Goal: Information Seeking & Learning: Learn about a topic

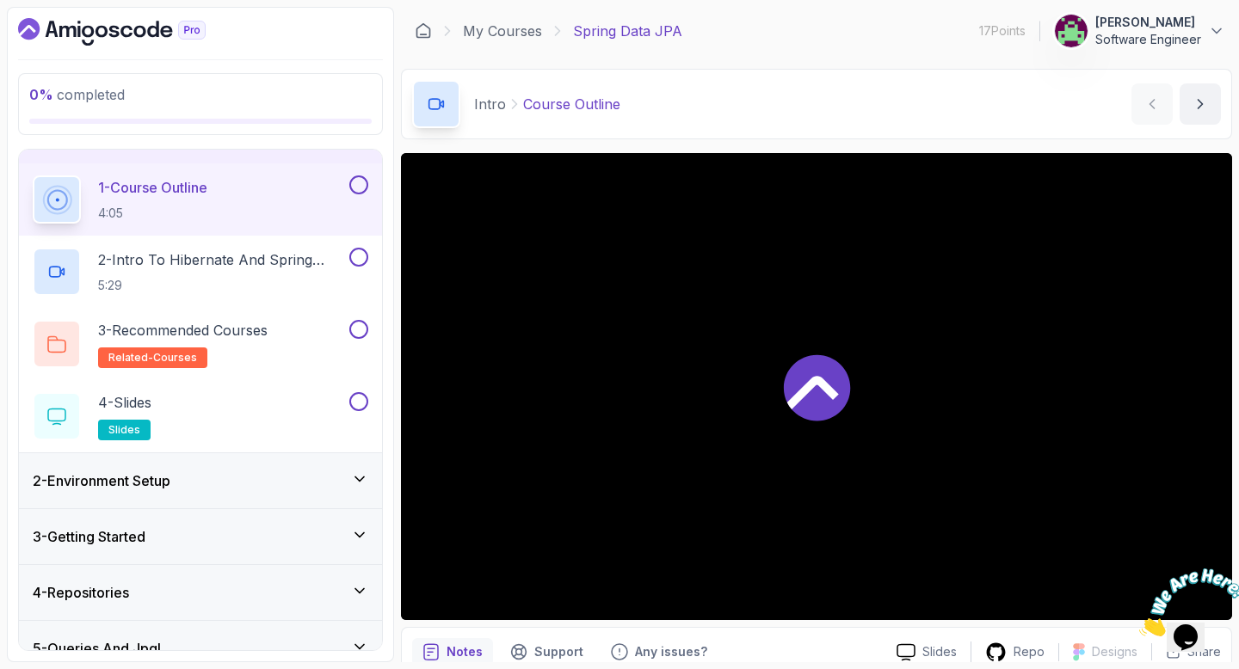
scroll to position [42, 0]
click at [147, 488] on h3 "2 - Environment Setup" at bounding box center [102, 480] width 138 height 21
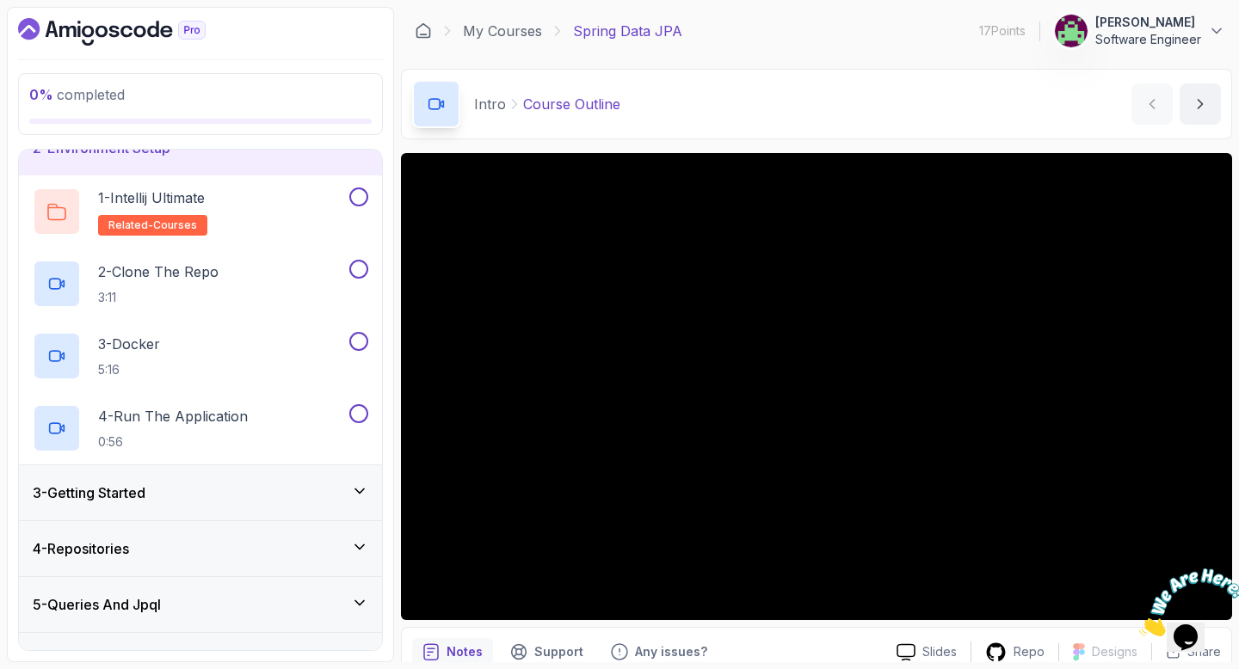
scroll to position [95, 0]
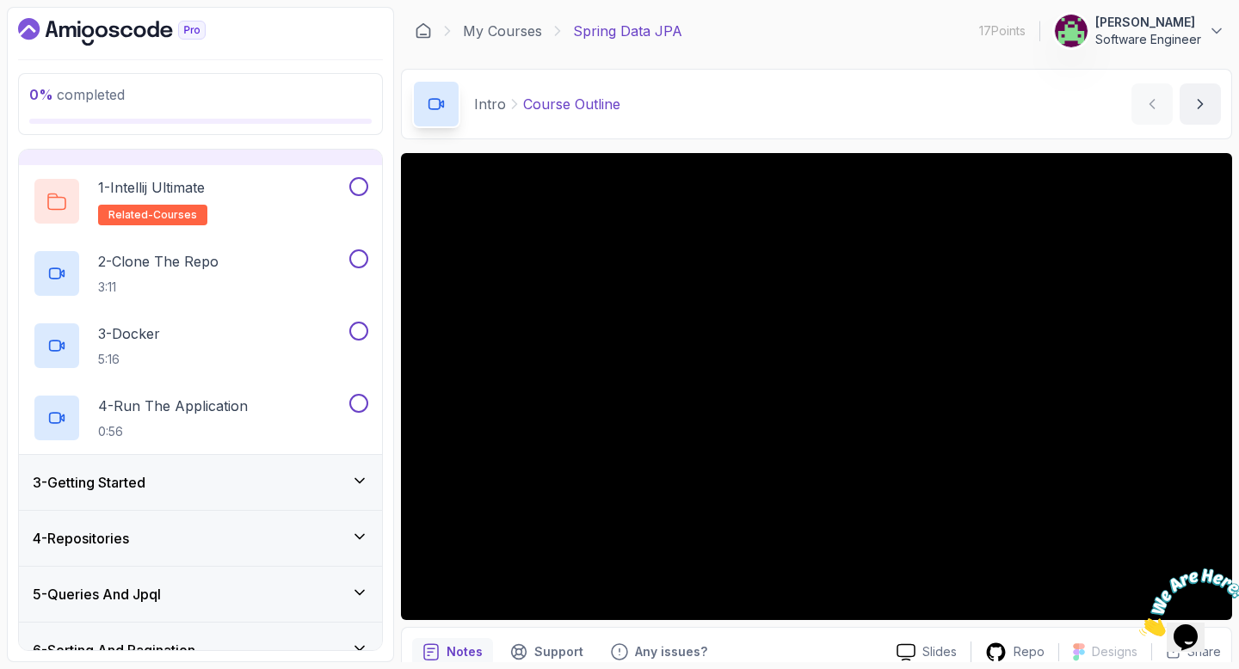
click at [252, 496] on div "3 - Getting Started" at bounding box center [200, 482] width 363 height 55
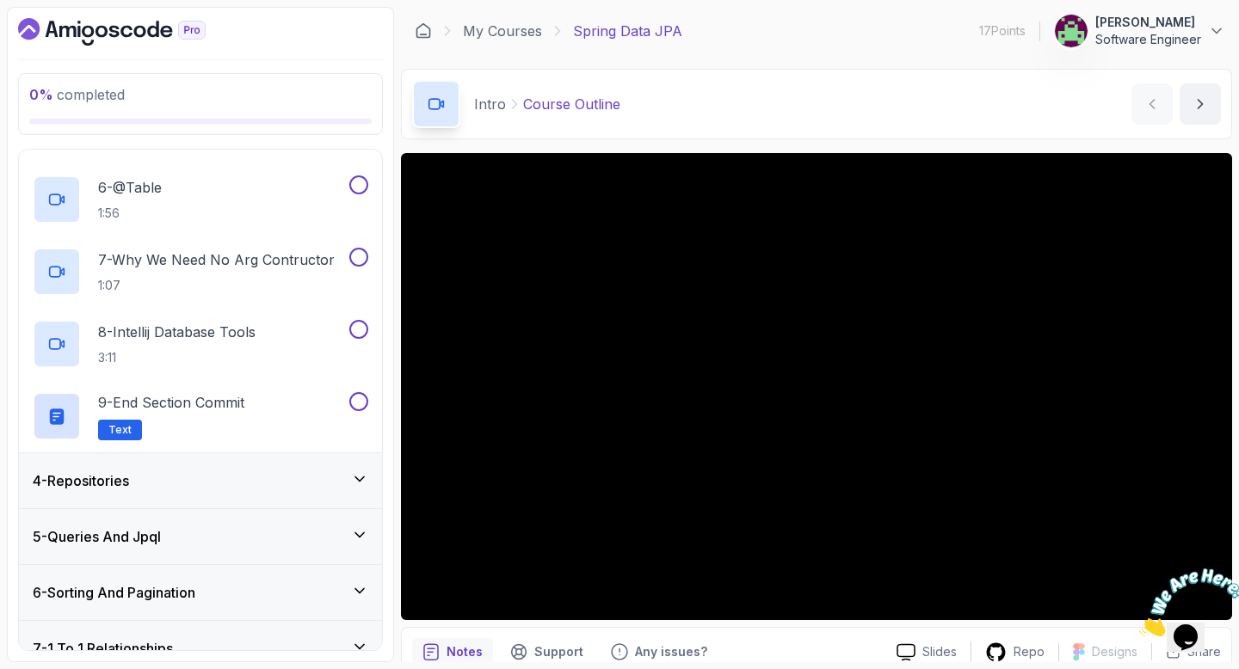
scroll to position [515, 0]
click at [243, 478] on div "4 - Repositories" at bounding box center [200, 480] width 335 height 21
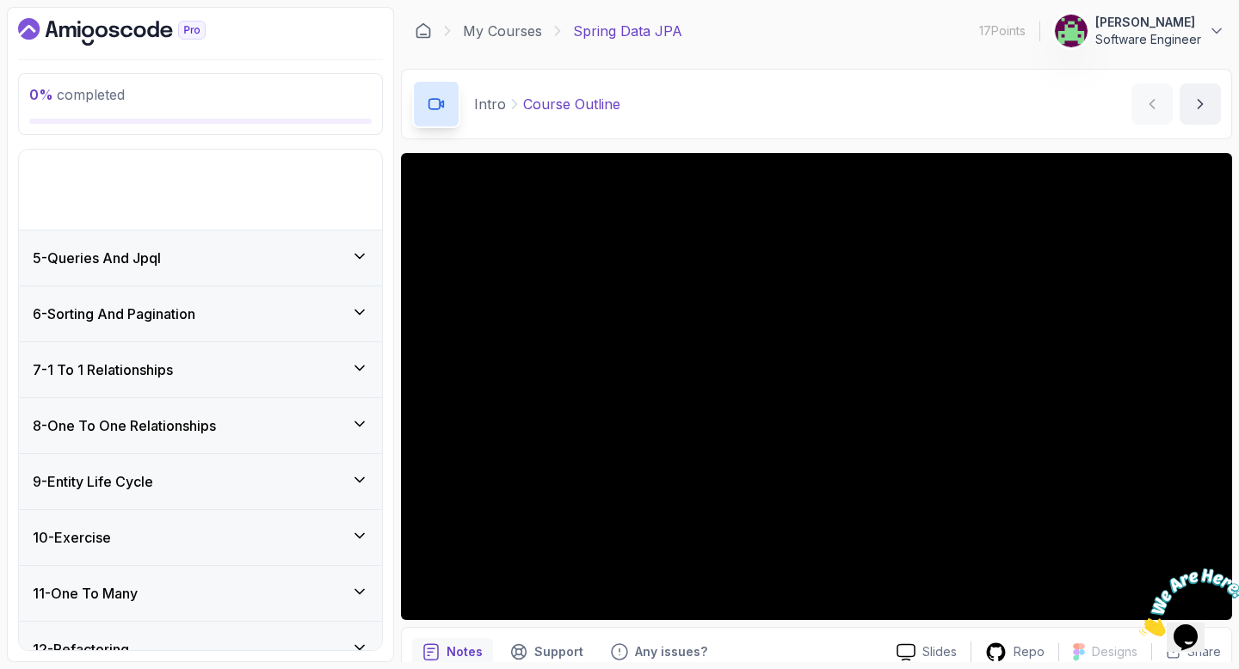
scroll to position [168, 0]
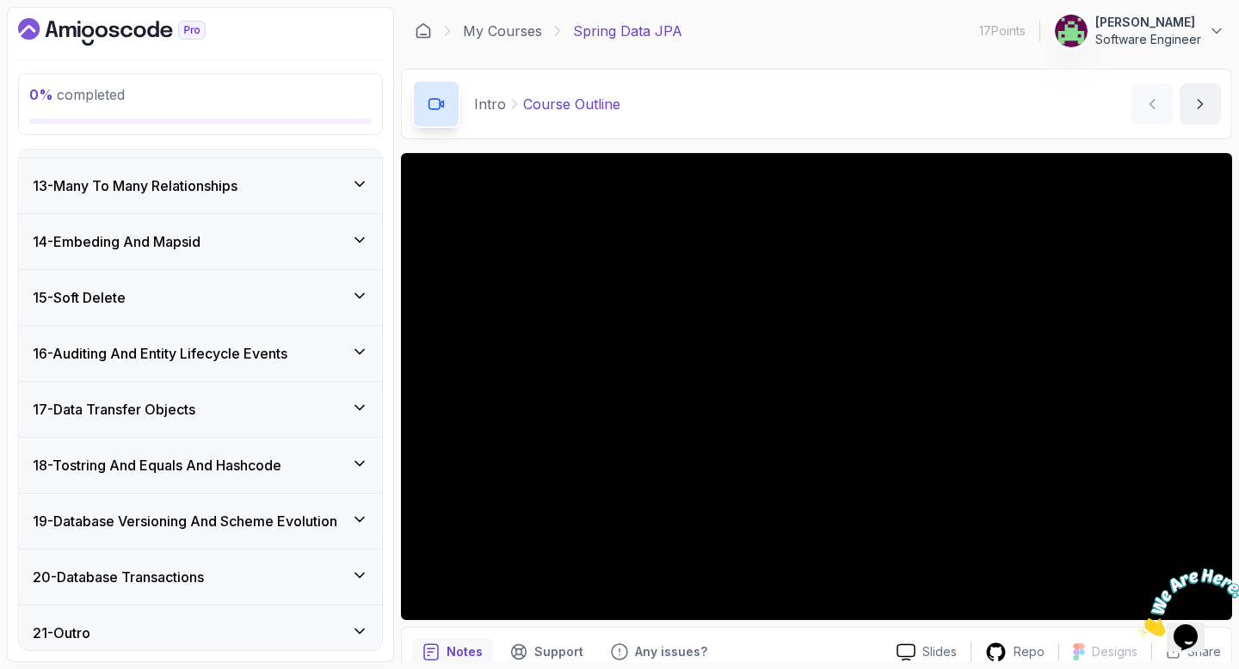
click at [292, 520] on h3 "19 - Database Versioning And Scheme Evolution" at bounding box center [185, 521] width 304 height 21
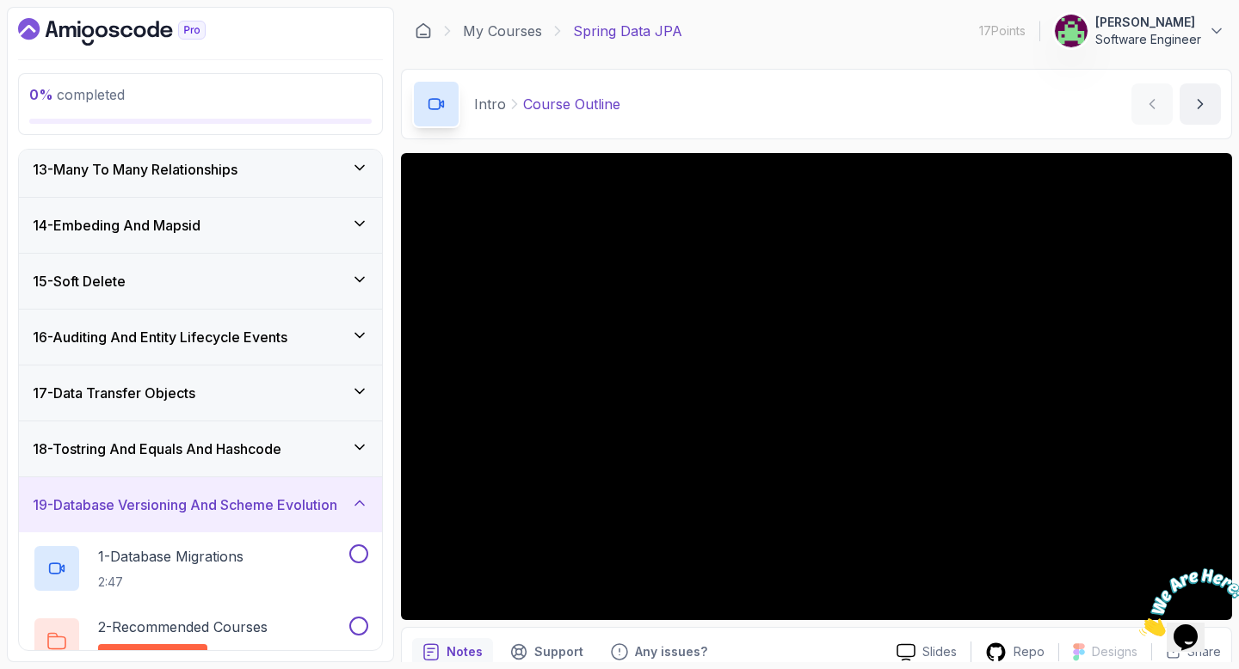
scroll to position [675, 0]
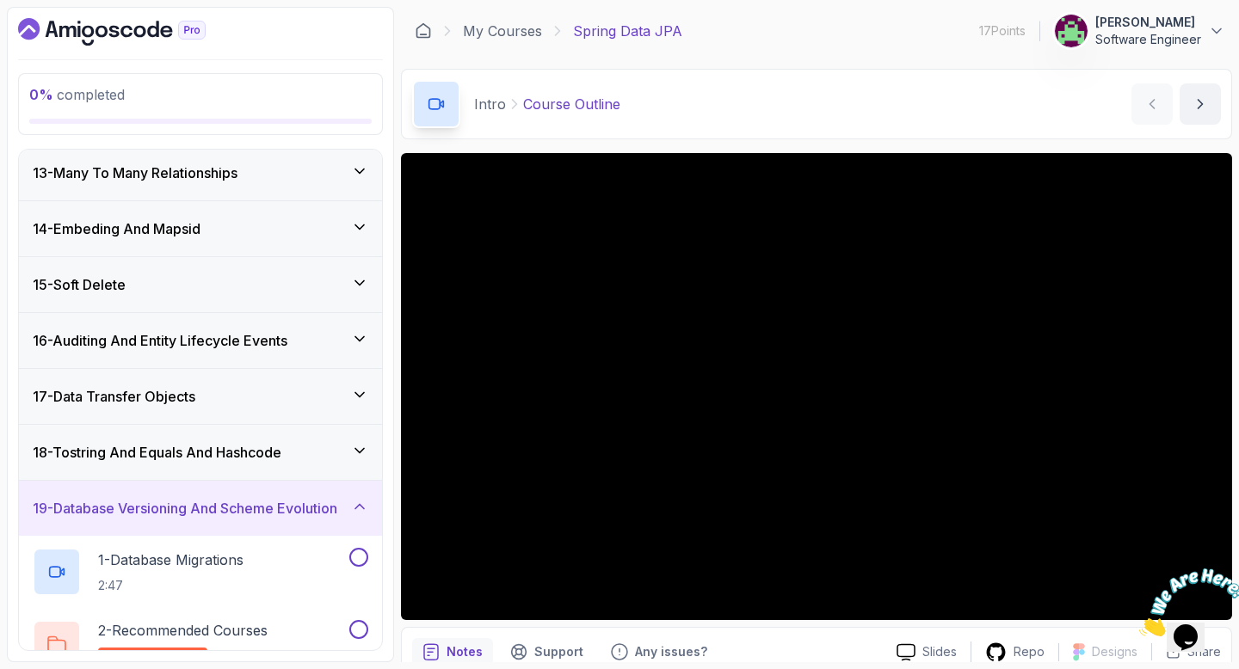
click at [300, 502] on h3 "19 - Database Versioning And Scheme Evolution" at bounding box center [185, 508] width 304 height 21
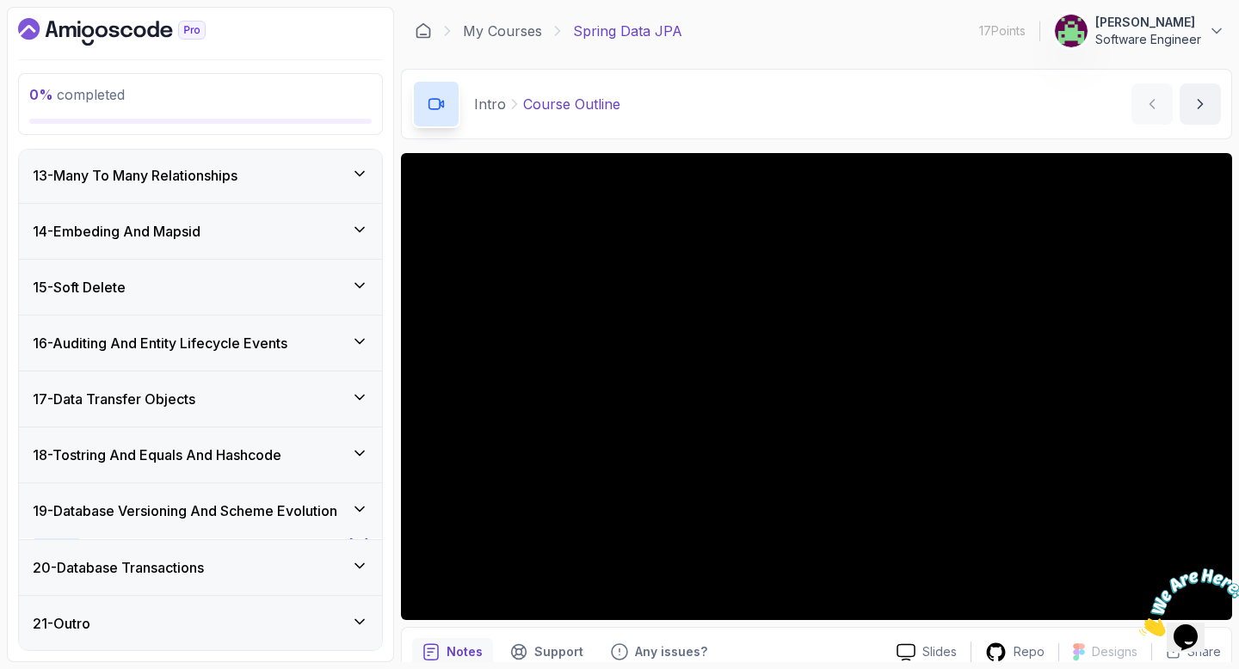
scroll to position [673, 0]
click at [264, 544] on div "20 - Database Transactions" at bounding box center [200, 566] width 363 height 55
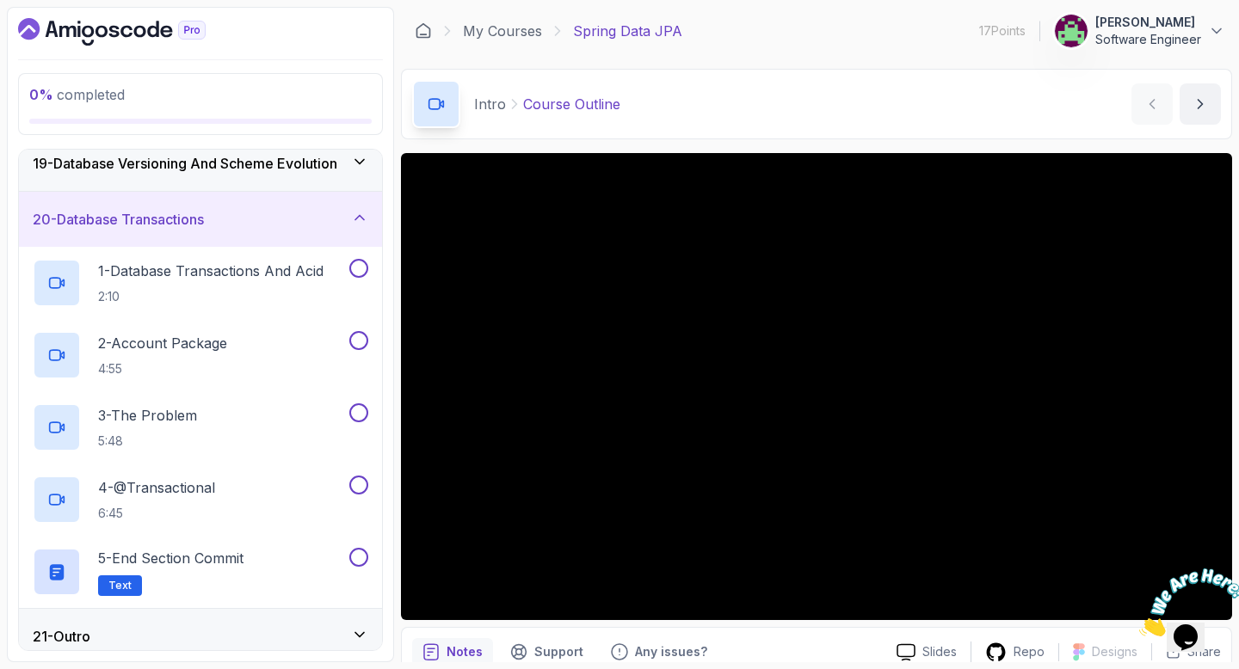
scroll to position [1034, 0]
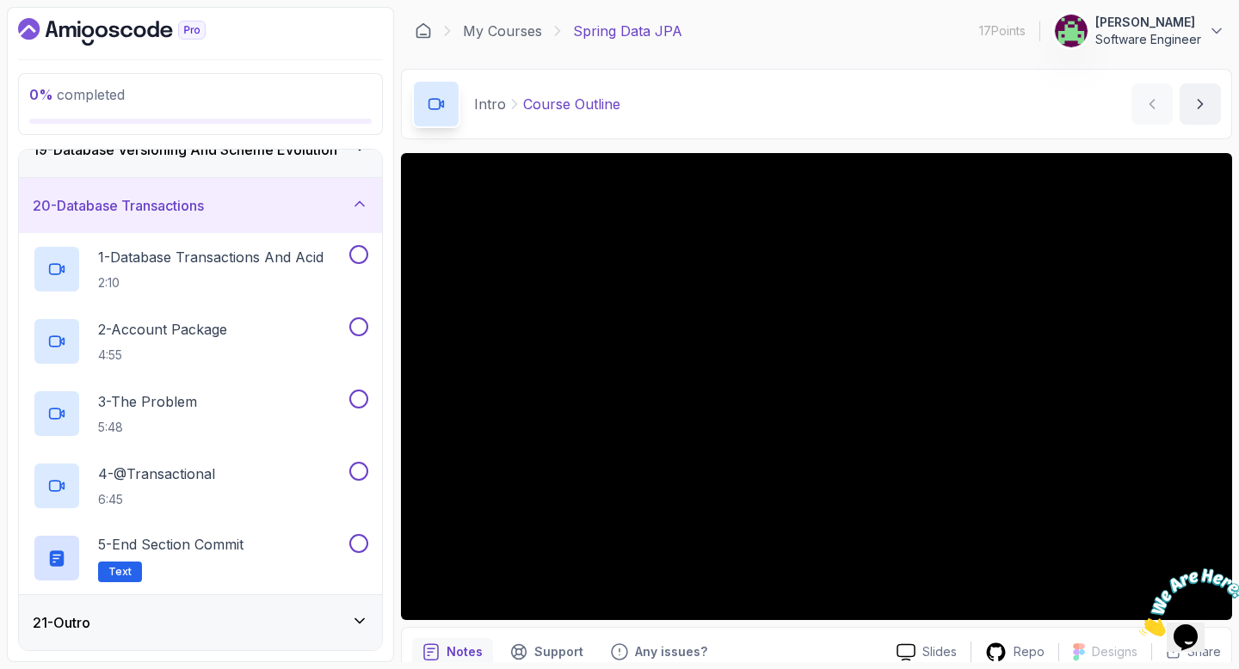
click at [216, 624] on div "21 - Outro" at bounding box center [200, 622] width 335 height 21
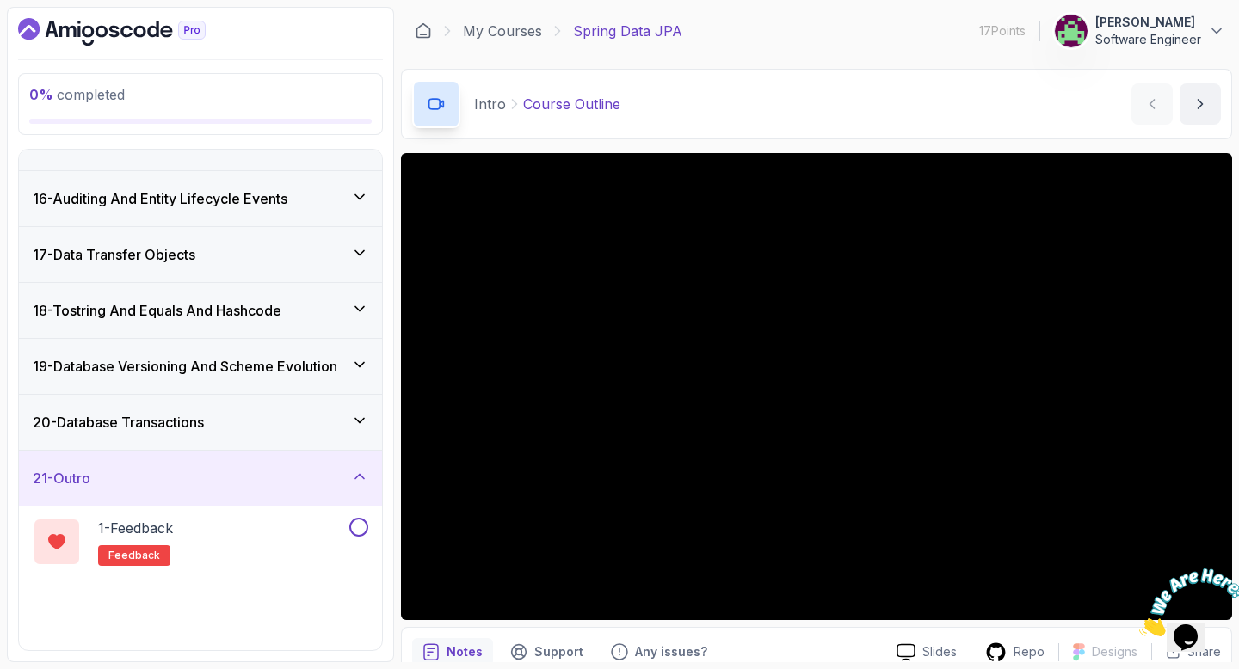
scroll to position [817, 0]
click at [277, 484] on div "21 - Outro" at bounding box center [200, 478] width 335 height 21
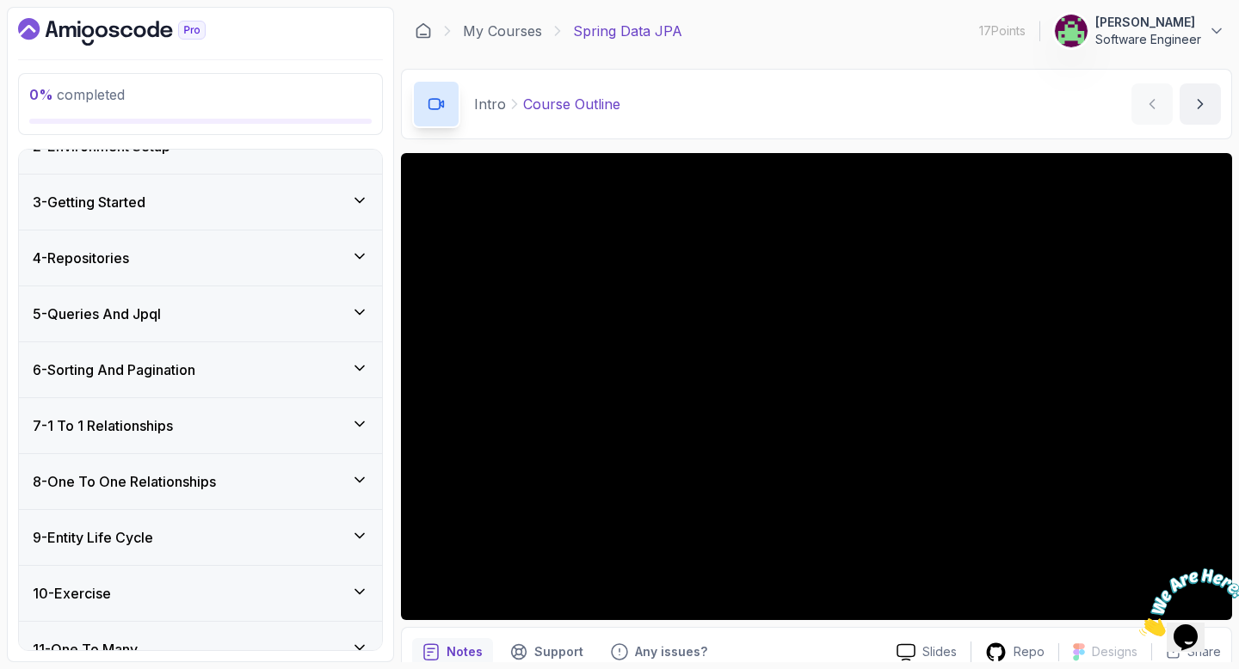
scroll to position [0, 0]
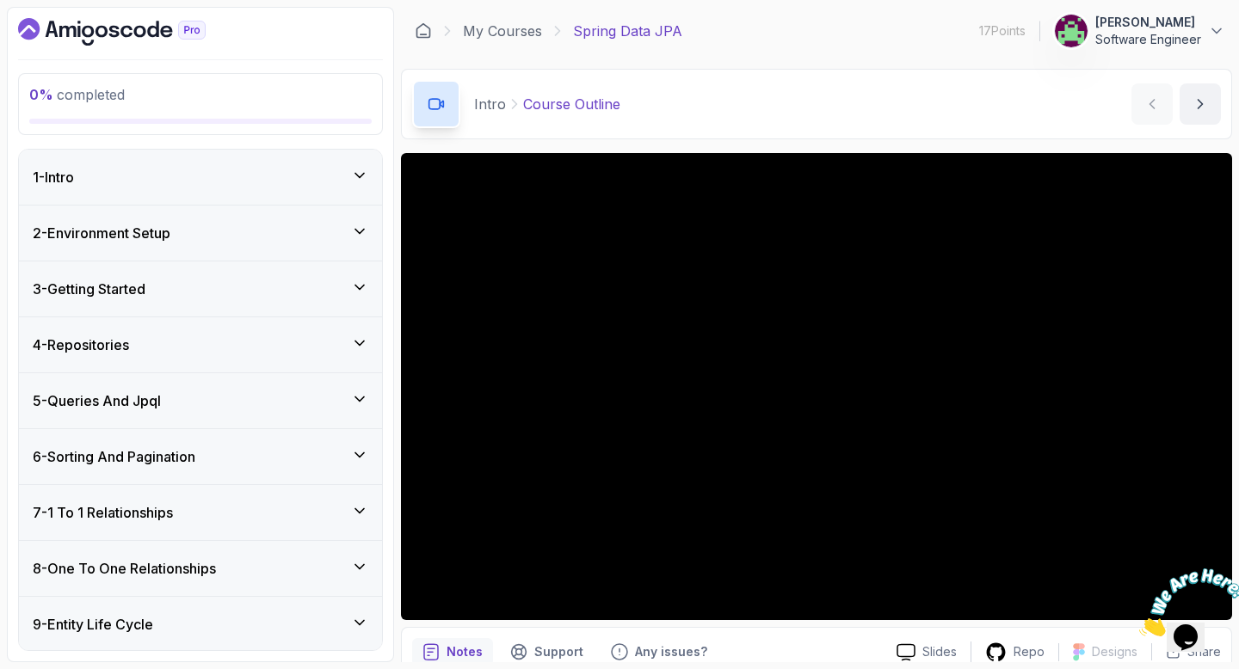
click at [1139, 624] on icon "Close" at bounding box center [1139, 631] width 0 height 15
click at [416, 624] on div "Slides Repo Designs Design not available Share Notes Support Any issues? Slides…" at bounding box center [816, 446] width 831 height 587
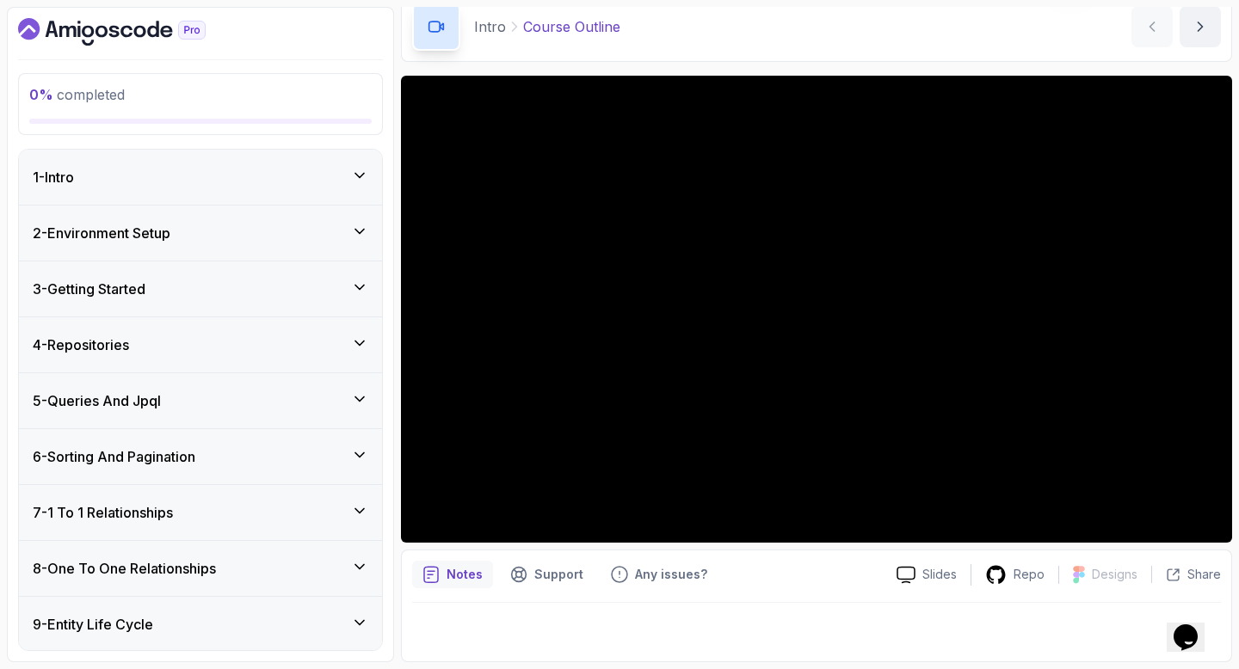
click at [454, 575] on p "Notes" at bounding box center [464, 574] width 36 height 17
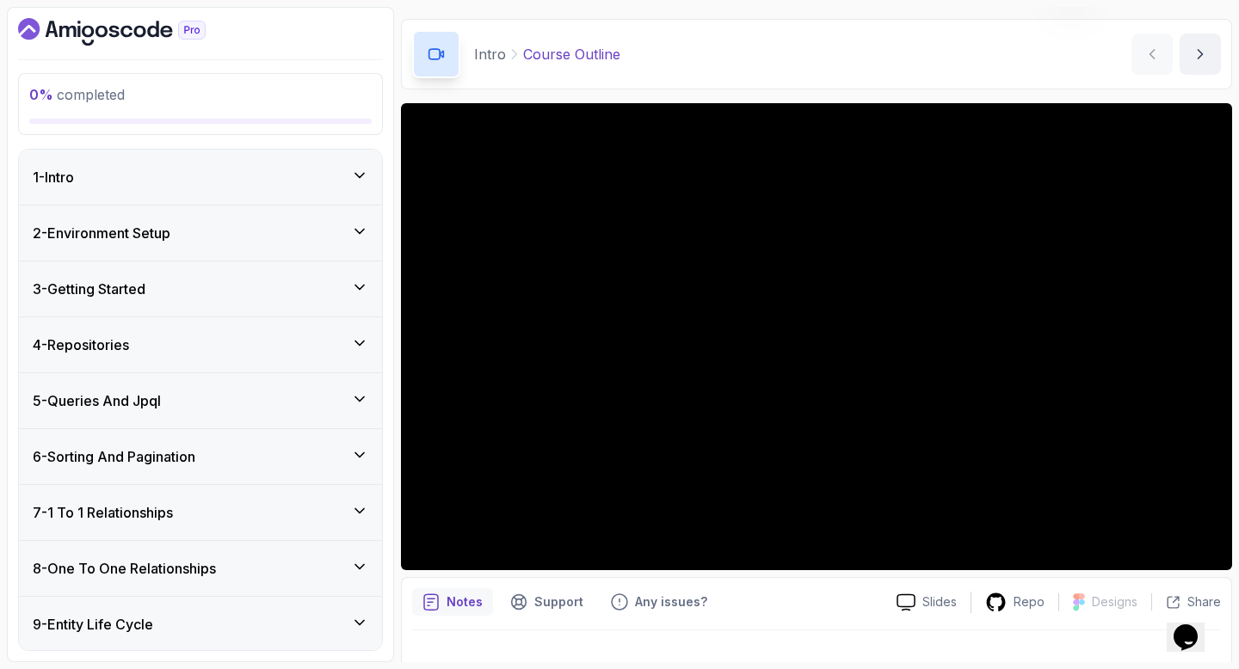
scroll to position [31, 0]
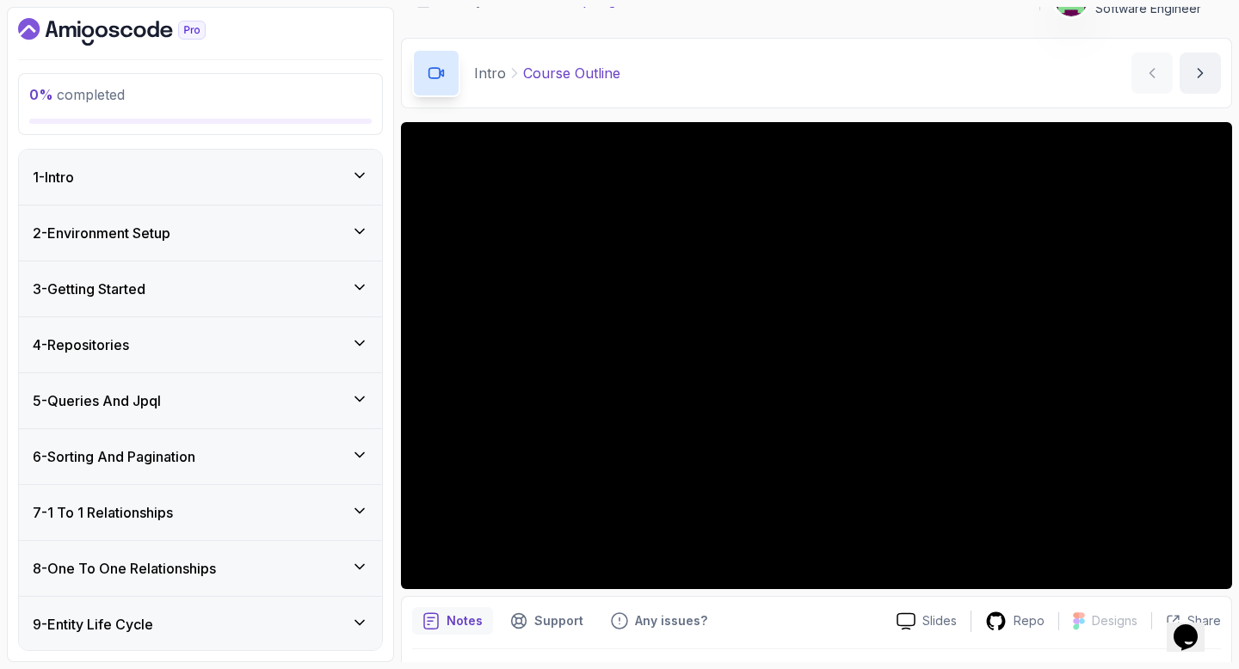
click at [350, 233] on div "2 - Environment Setup" at bounding box center [200, 233] width 335 height 21
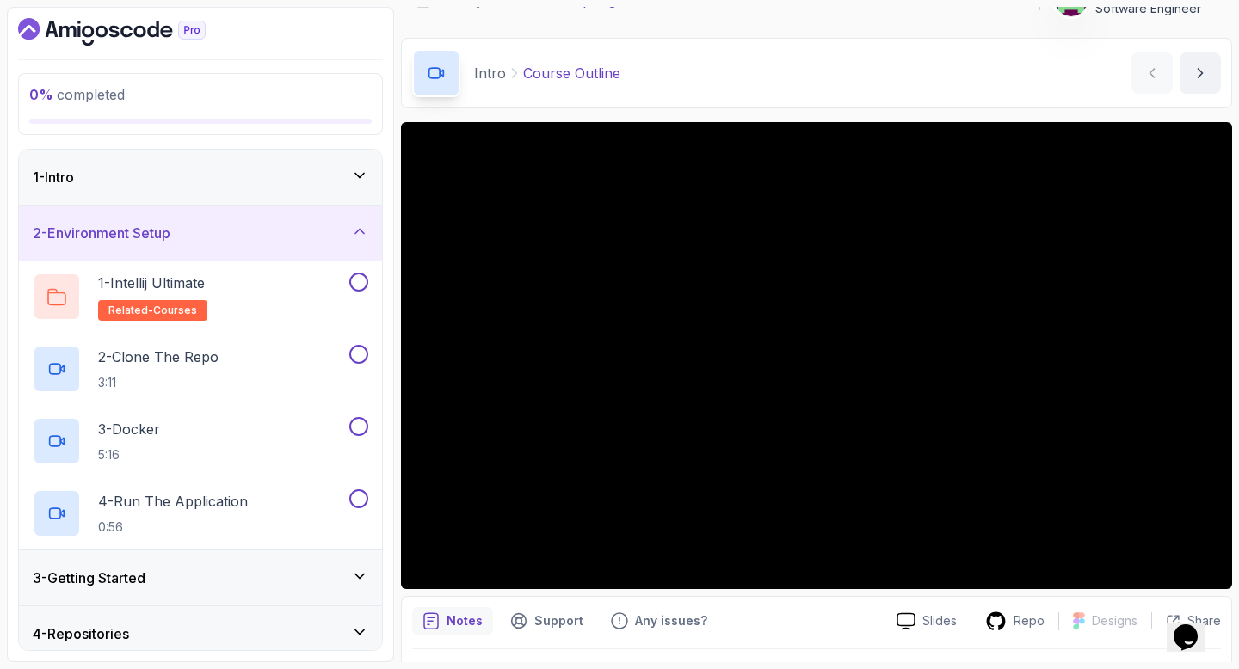
click at [363, 177] on icon at bounding box center [359, 175] width 17 height 17
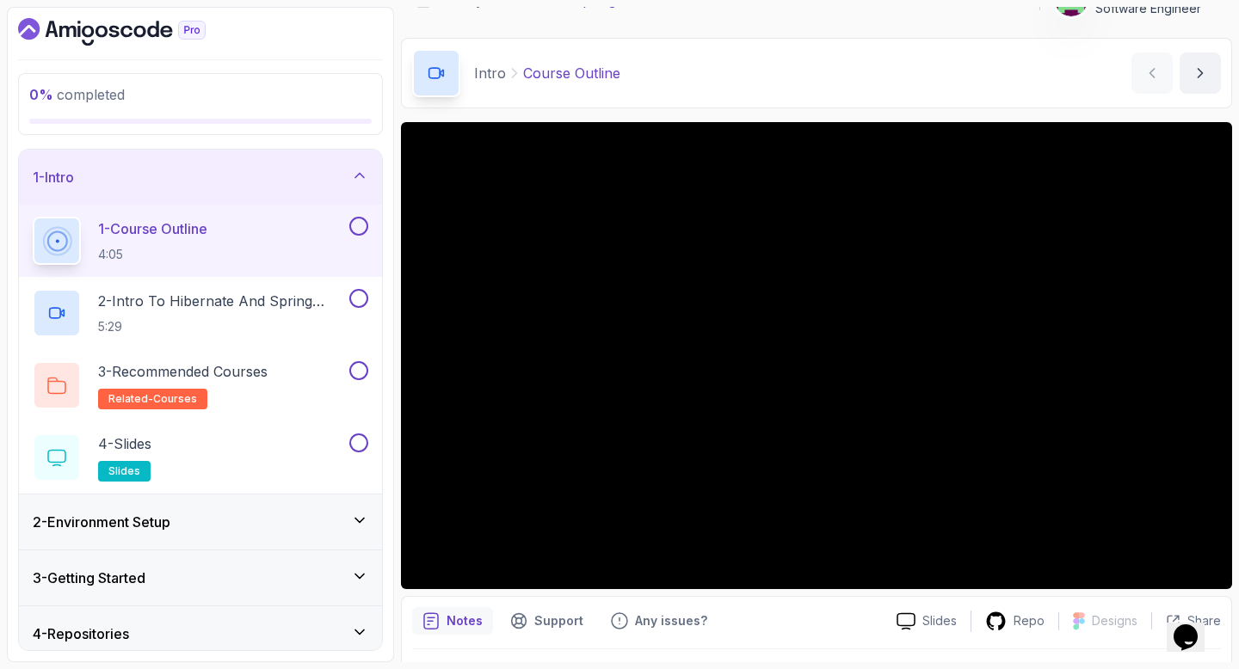
click at [363, 177] on icon at bounding box center [359, 176] width 9 height 4
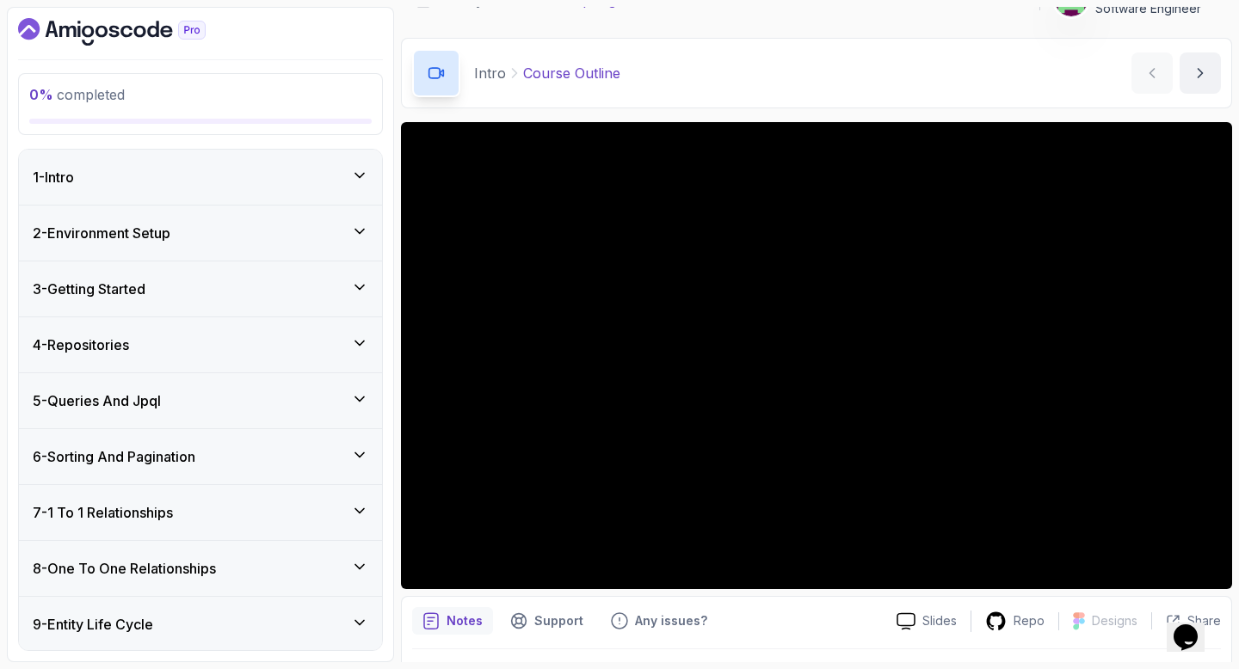
click at [366, 173] on icon at bounding box center [359, 175] width 17 height 17
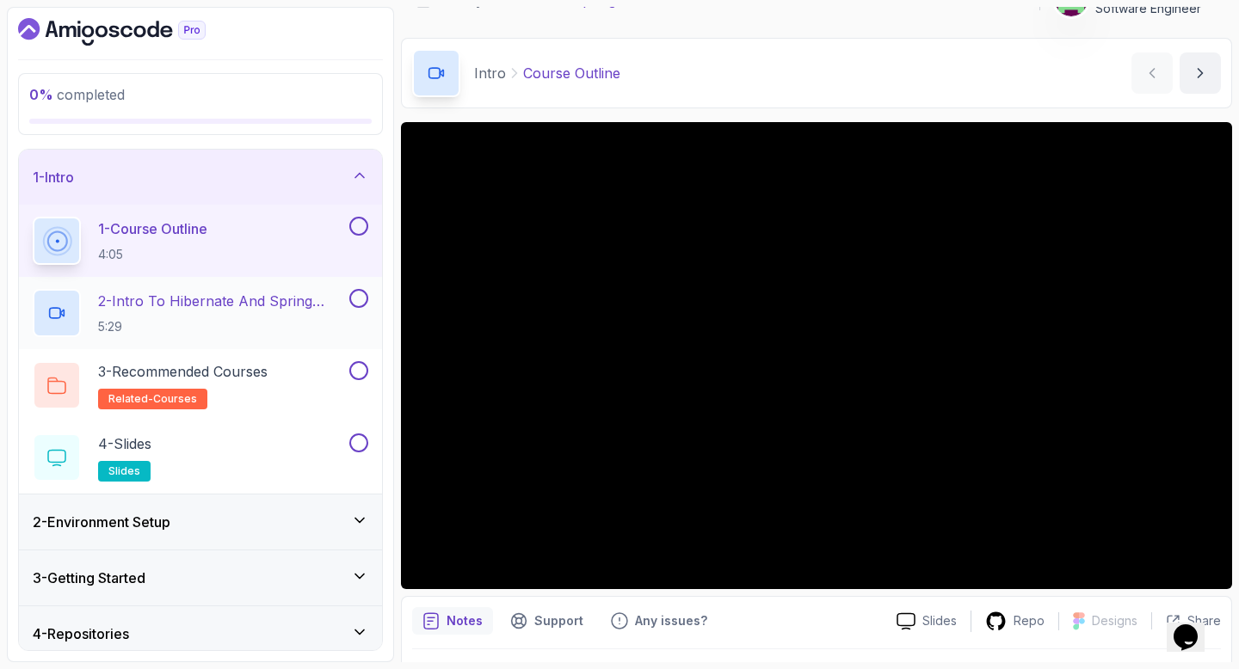
click at [293, 317] on h2 "2 - Intro To Hibernate And Spring Data Jpa 5:29" at bounding box center [222, 313] width 248 height 45
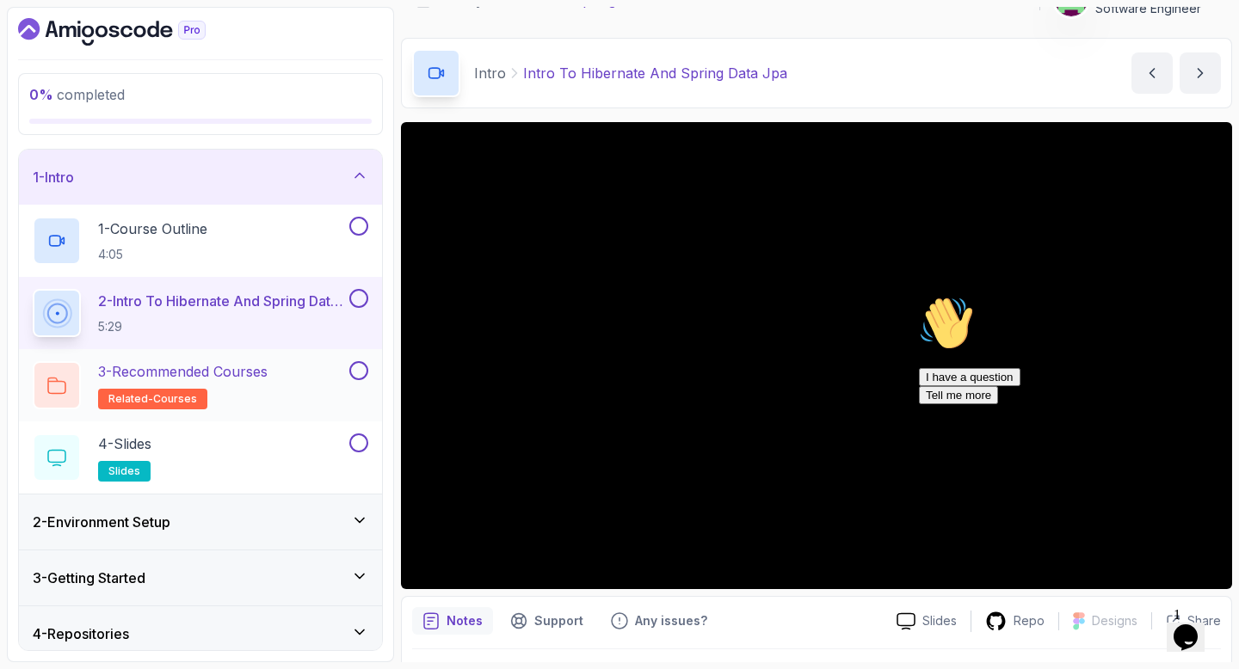
click at [278, 379] on div "3 - Recommended Courses related-courses" at bounding box center [189, 385] width 313 height 48
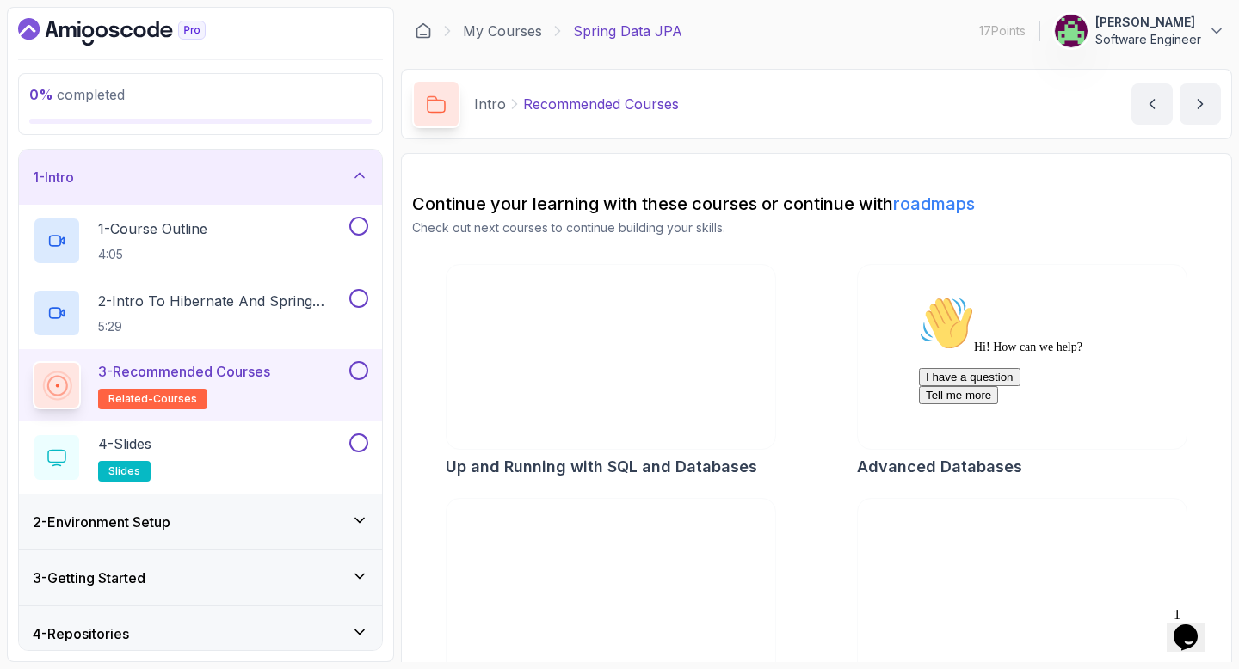
scroll to position [67, 0]
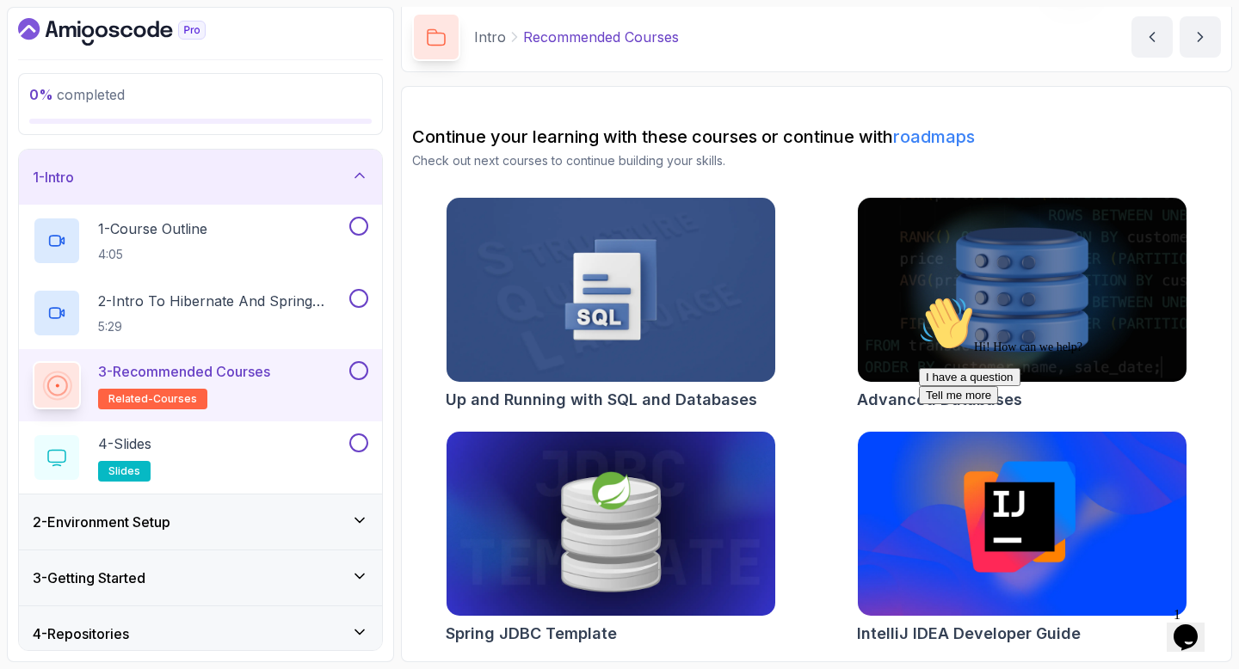
click at [284, 511] on div "2 - Environment Setup" at bounding box center [200, 522] width 363 height 55
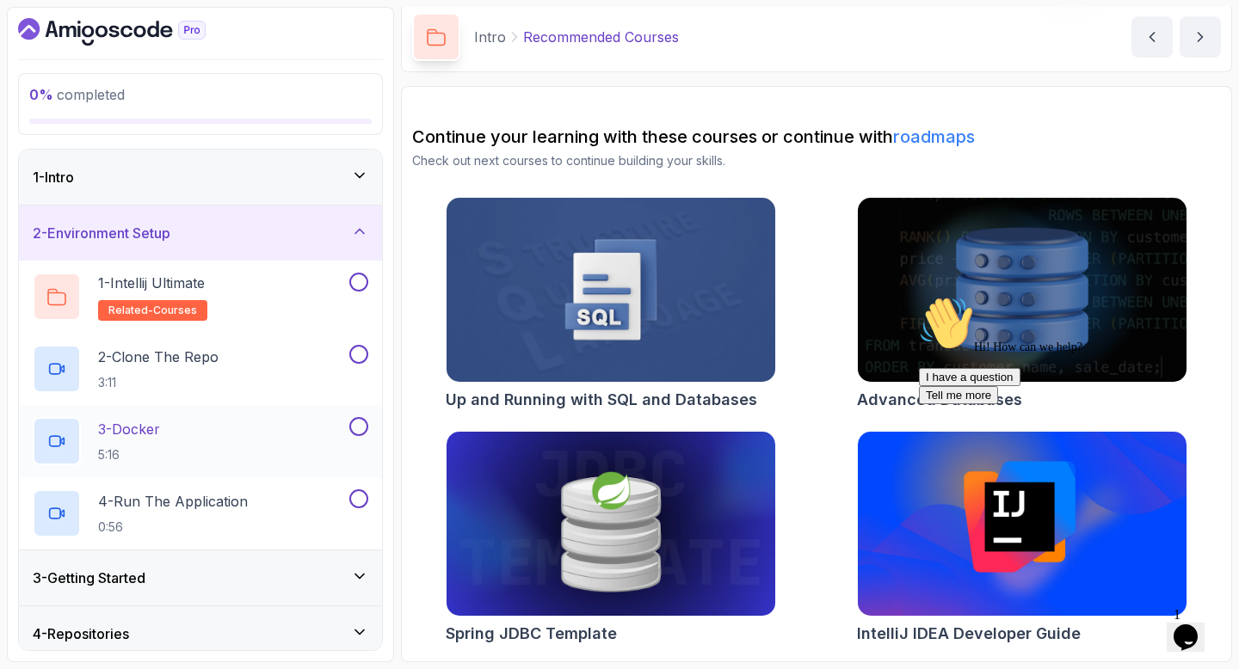
click at [362, 421] on button at bounding box center [358, 426] width 19 height 19
click at [366, 426] on button at bounding box center [358, 426] width 19 height 19
click at [356, 238] on icon at bounding box center [359, 231] width 17 height 17
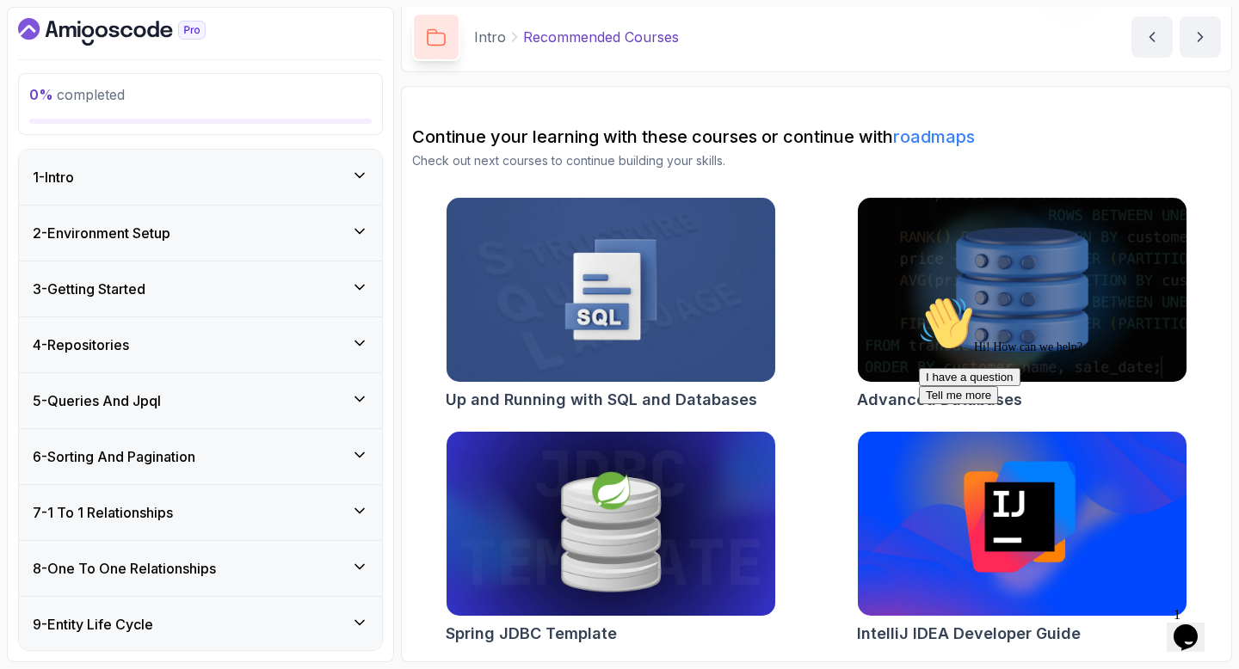
click at [349, 184] on div "1 - Intro" at bounding box center [200, 177] width 335 height 21
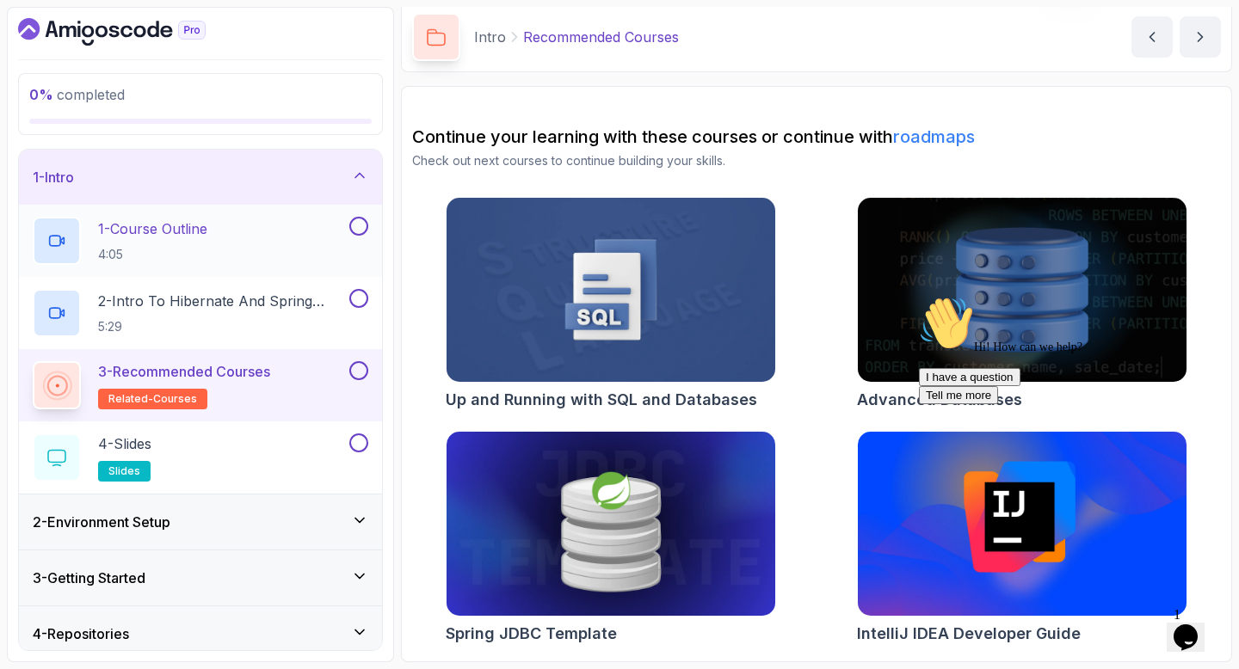
click at [358, 227] on button at bounding box center [358, 226] width 19 height 19
click at [362, 306] on button at bounding box center [358, 298] width 19 height 19
click at [358, 372] on button at bounding box center [358, 370] width 19 height 19
click at [359, 445] on button at bounding box center [358, 443] width 19 height 19
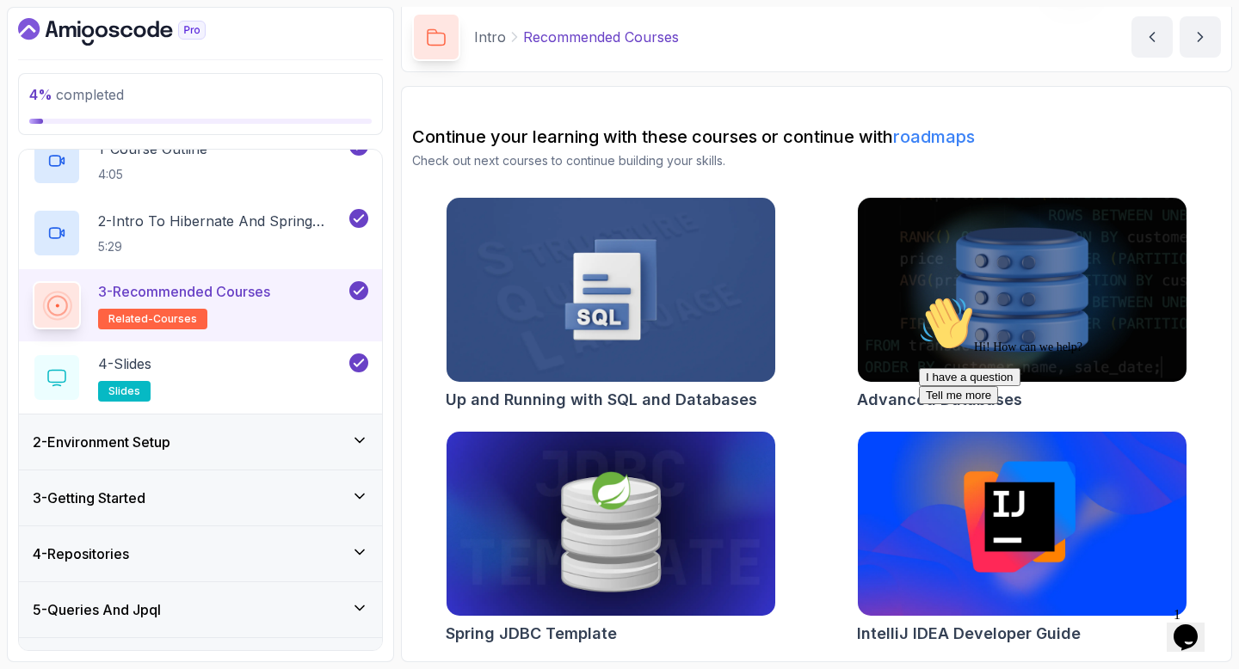
scroll to position [87, 0]
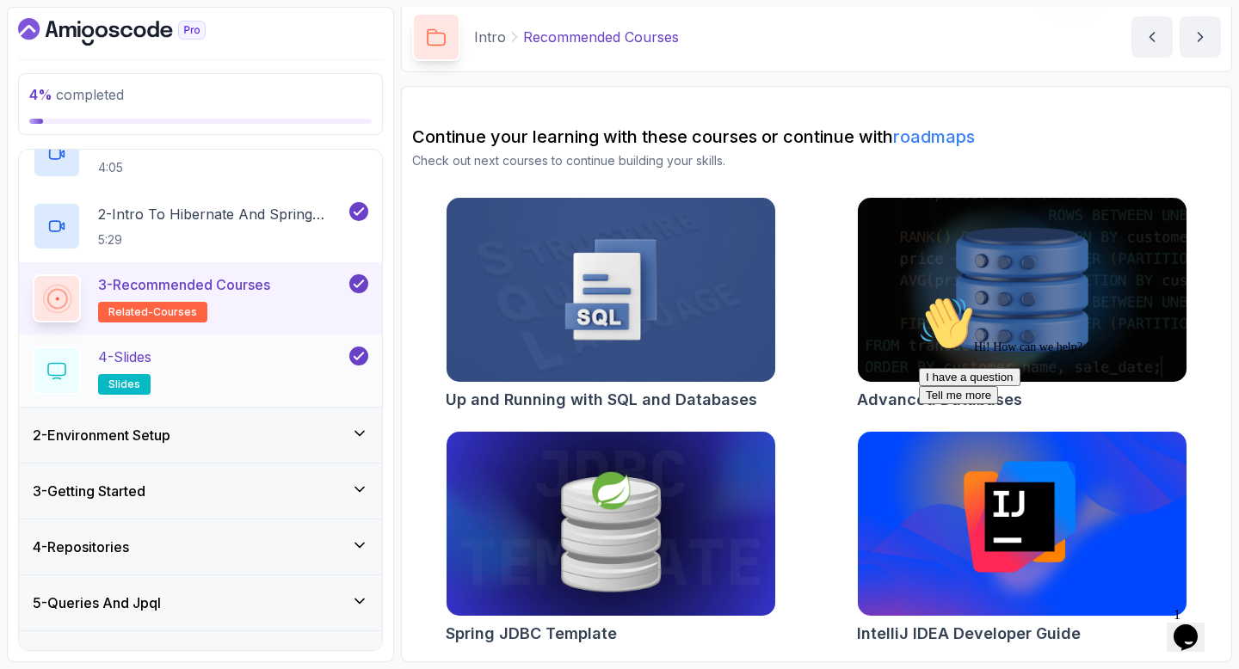
click at [304, 405] on div "4 - Slides slides" at bounding box center [200, 371] width 363 height 72
click at [291, 427] on div "2 - Environment Setup" at bounding box center [200, 435] width 335 height 21
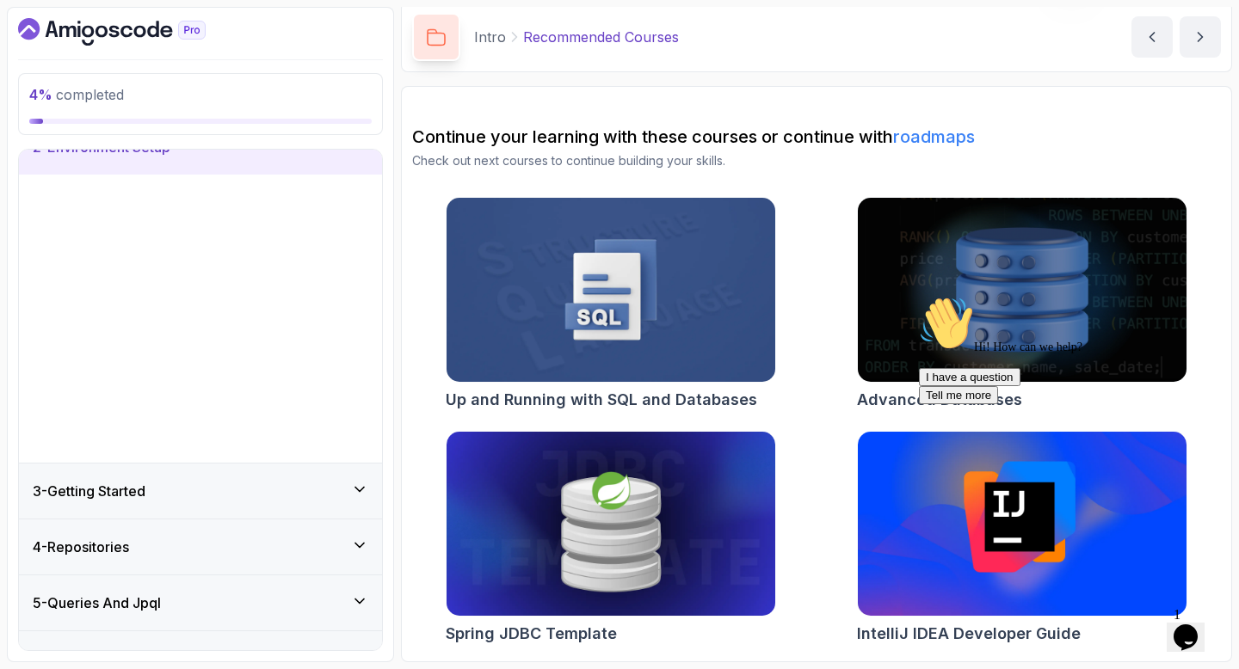
scroll to position [71, 0]
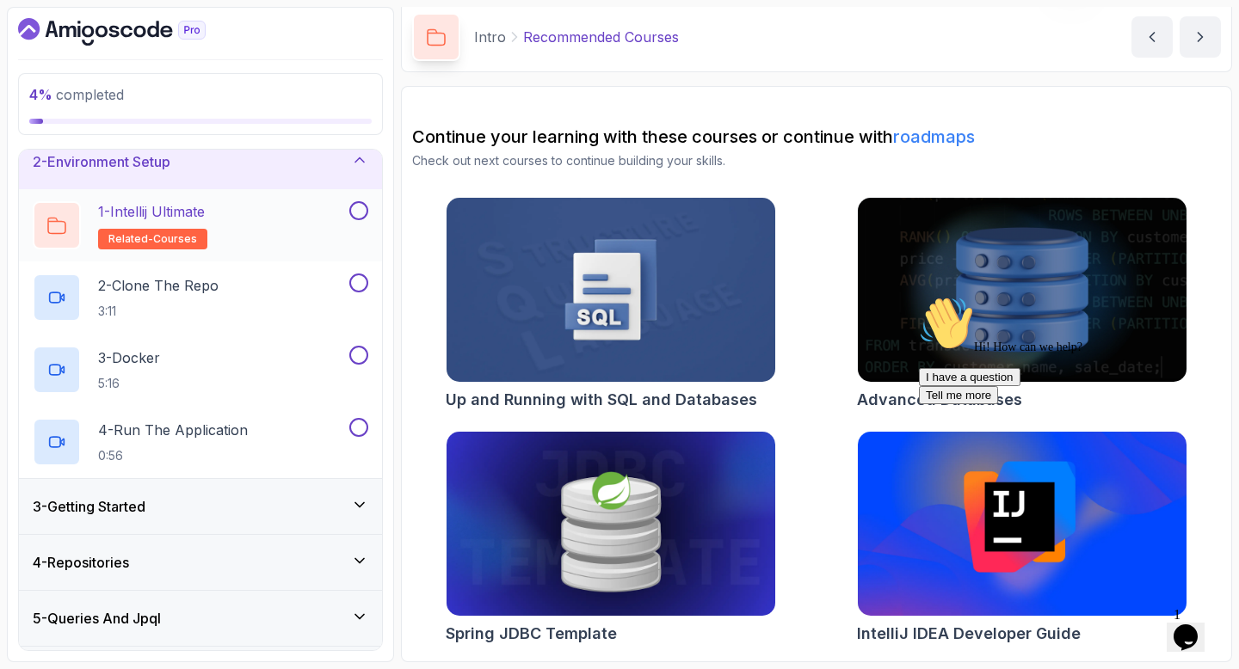
click at [359, 214] on button at bounding box center [358, 210] width 19 height 19
click at [357, 284] on button at bounding box center [358, 283] width 19 height 19
click at [155, 366] on p "3 - Docker" at bounding box center [129, 357] width 62 height 21
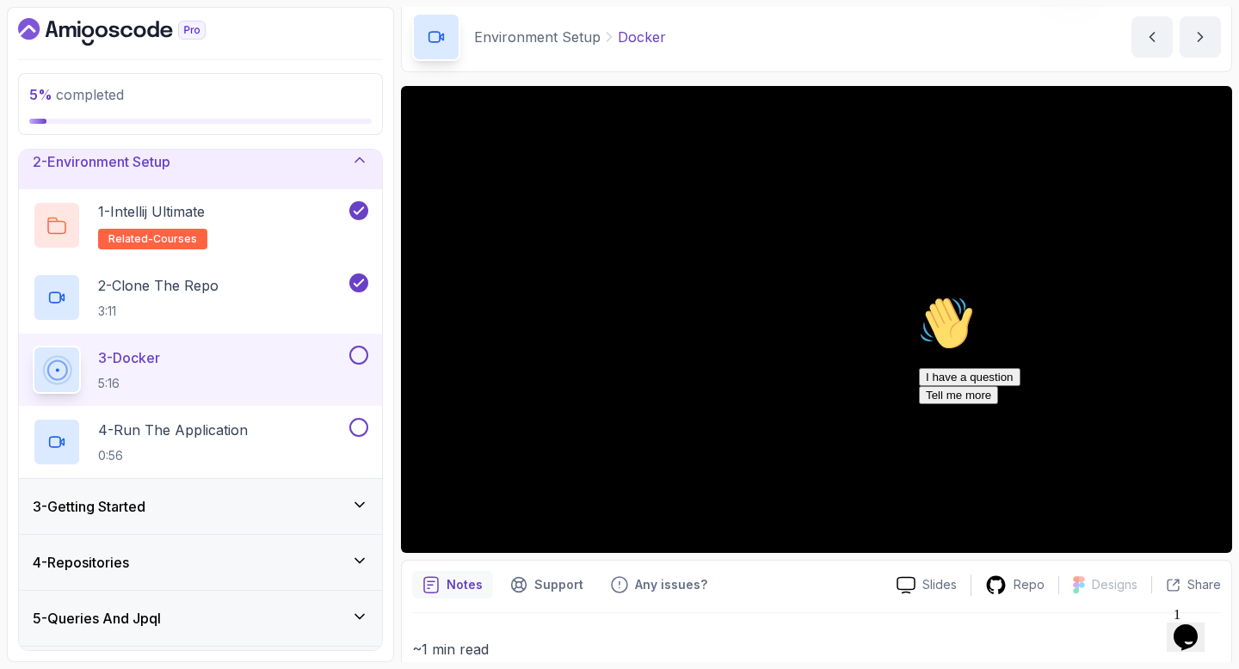
click at [335, 508] on div "3 - Getting Started" at bounding box center [200, 506] width 335 height 21
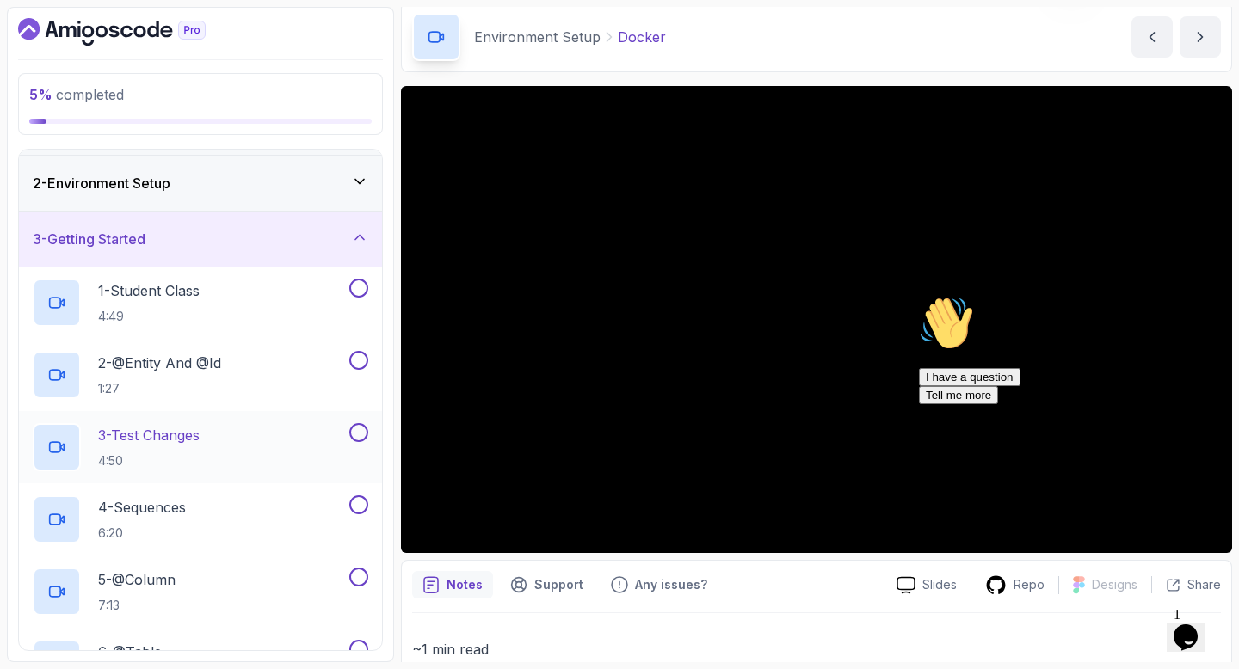
scroll to position [46, 0]
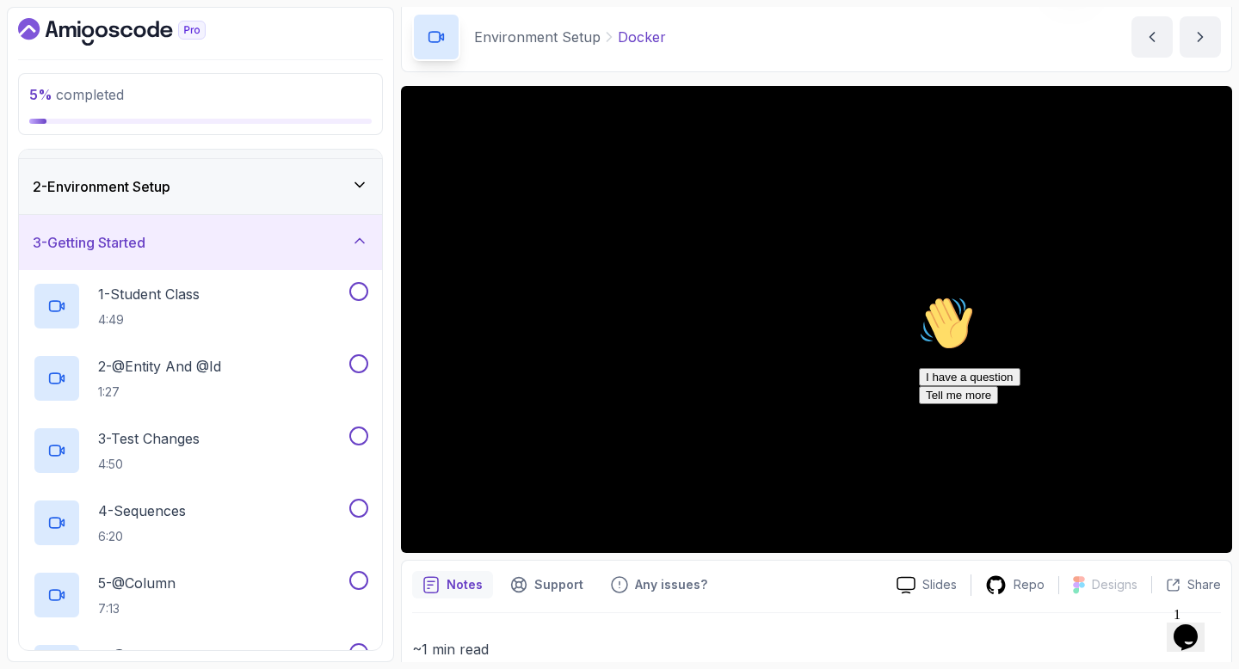
click at [356, 240] on icon at bounding box center [359, 240] width 17 height 17
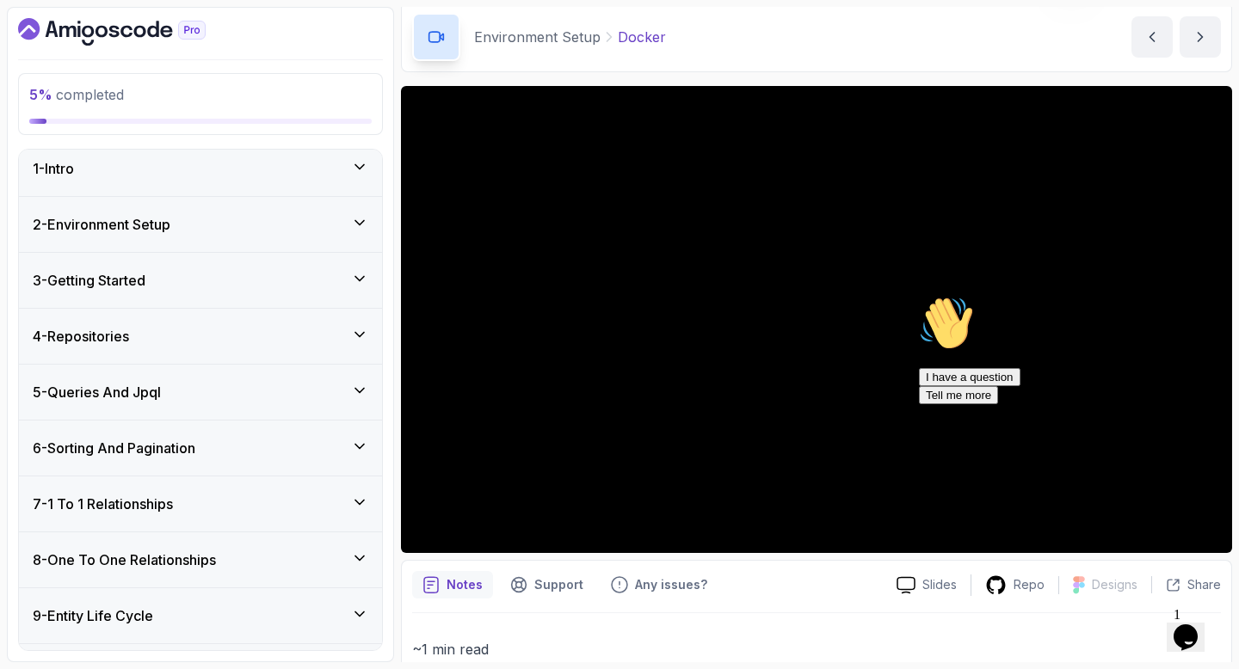
scroll to position [0, 0]
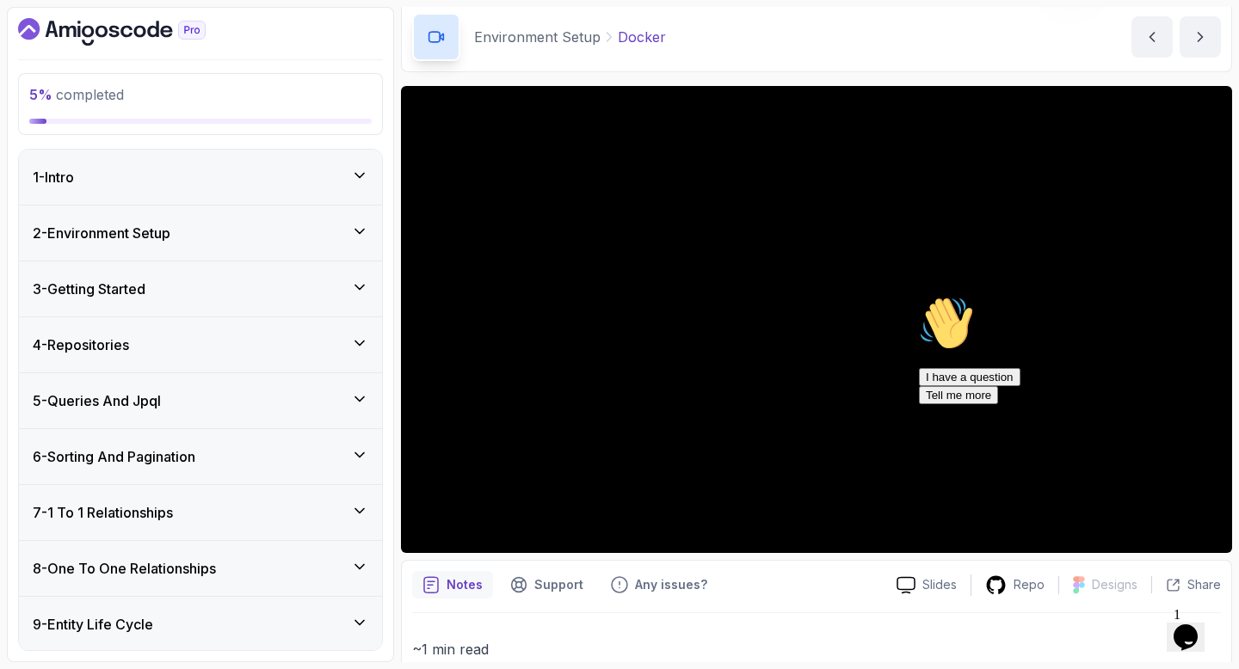
click at [186, 342] on div "4 - Repositories" at bounding box center [200, 345] width 335 height 21
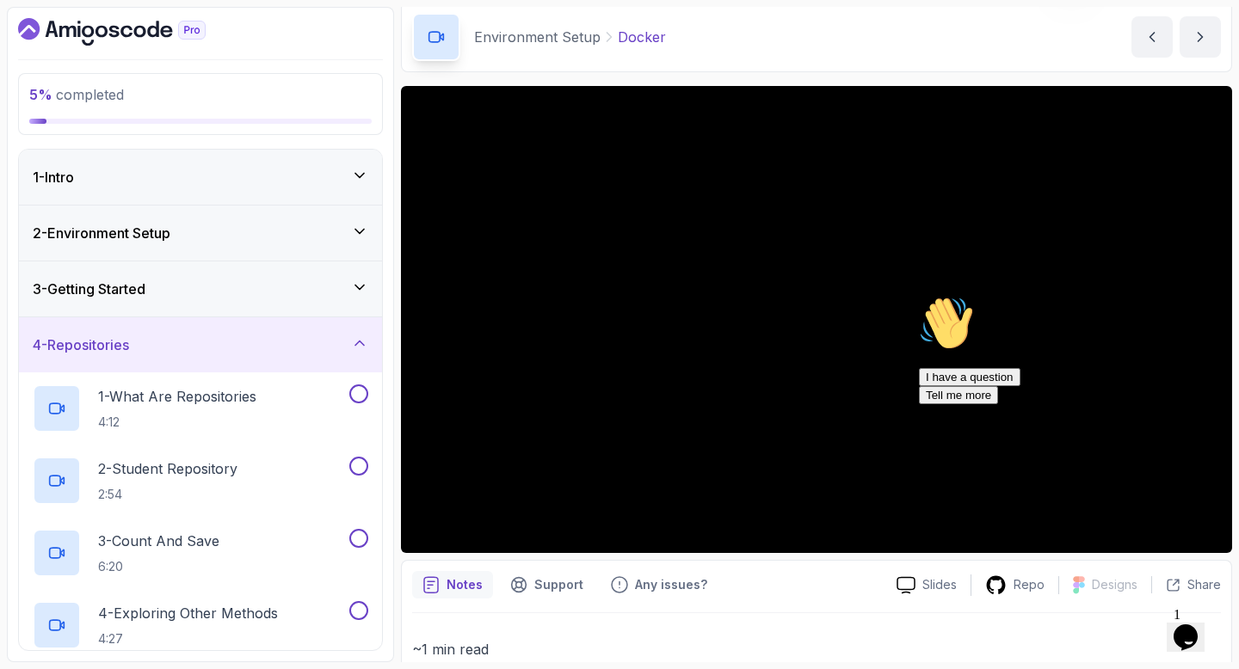
click at [284, 304] on div "3 - Getting Started" at bounding box center [200, 288] width 363 height 55
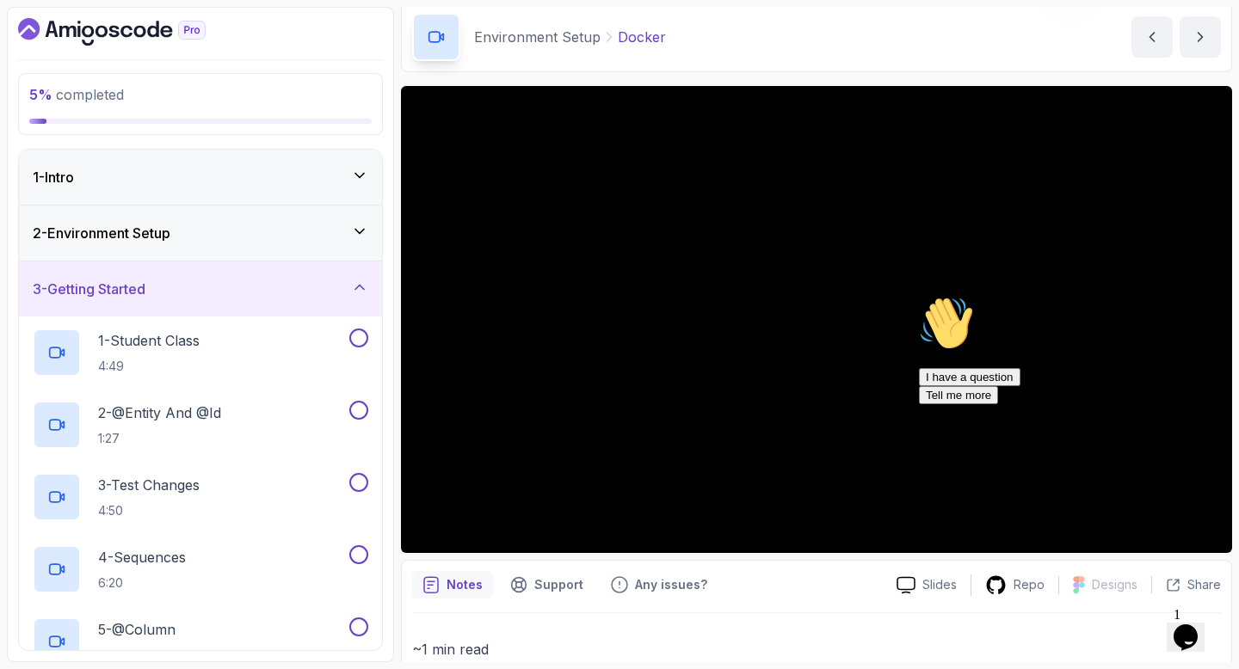
click at [301, 230] on div "2 - Environment Setup" at bounding box center [200, 233] width 335 height 21
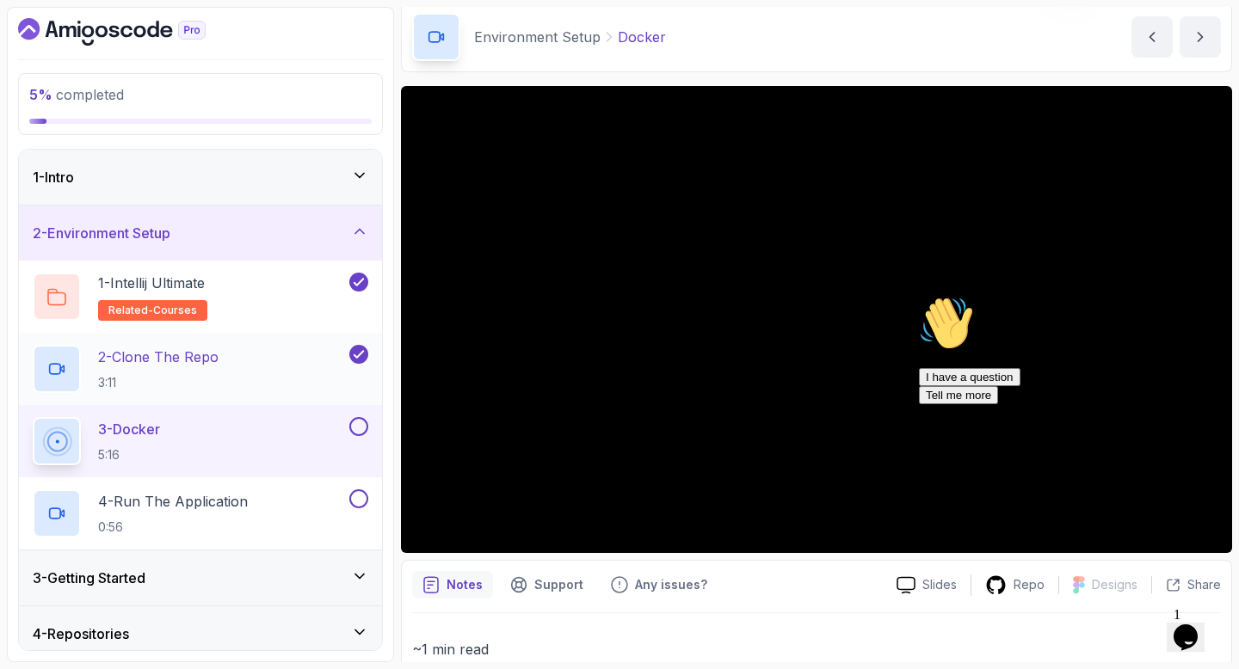
click at [208, 360] on p "2 - Clone The Repo" at bounding box center [158, 357] width 120 height 21
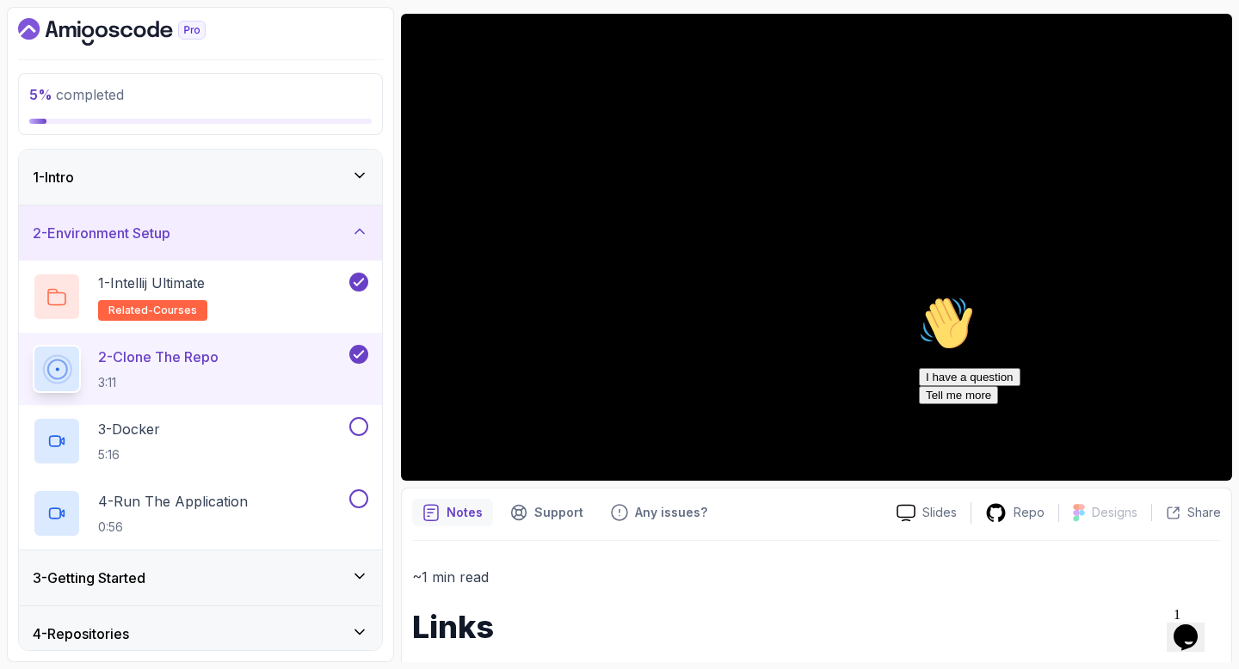
scroll to position [132, 0]
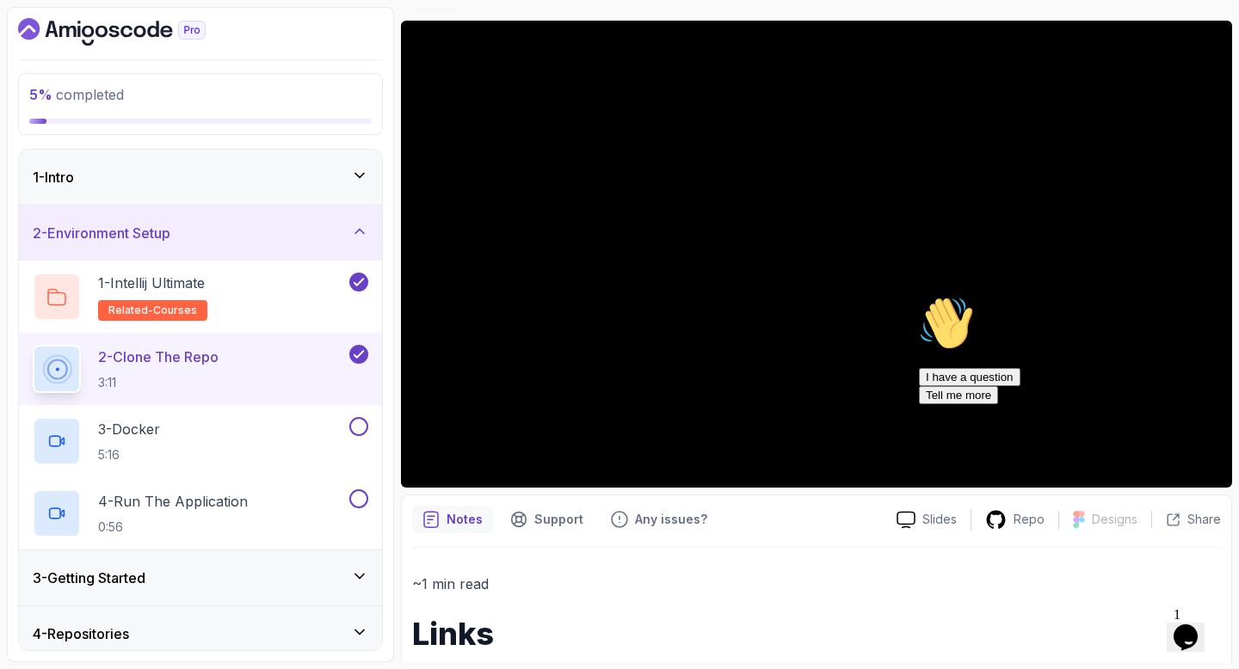
click at [919, 296] on icon "Chat attention grabber" at bounding box center [919, 296] width 0 height 0
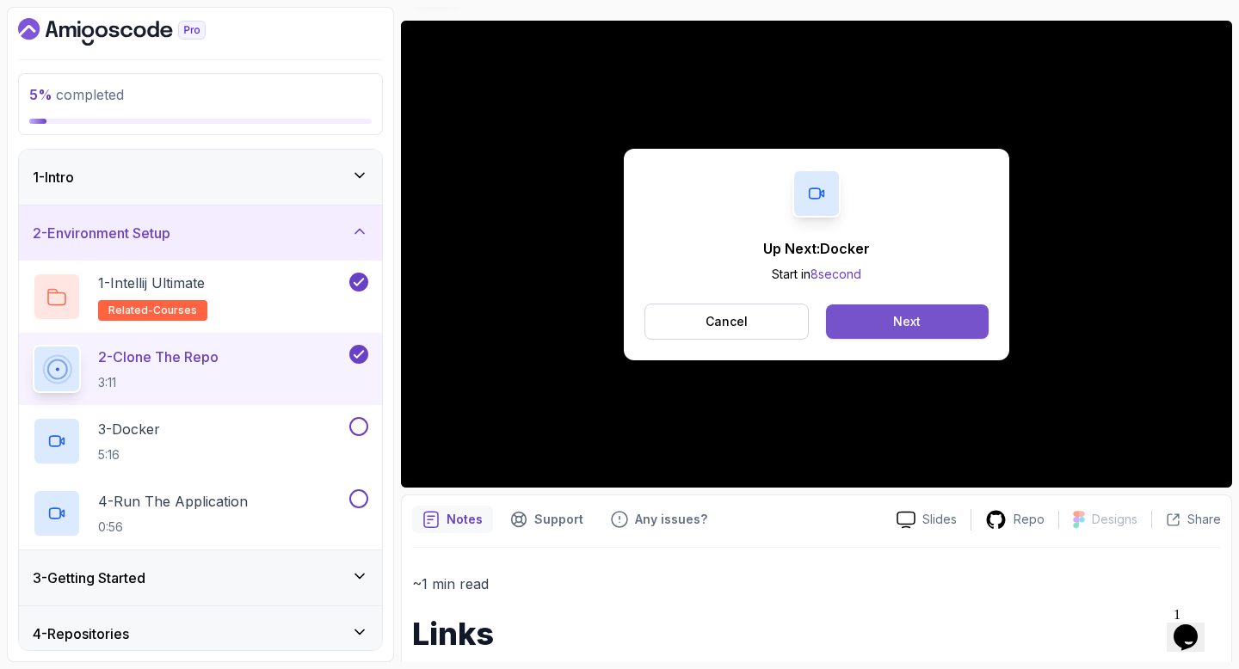
click at [947, 315] on button "Next" at bounding box center [907, 321] width 163 height 34
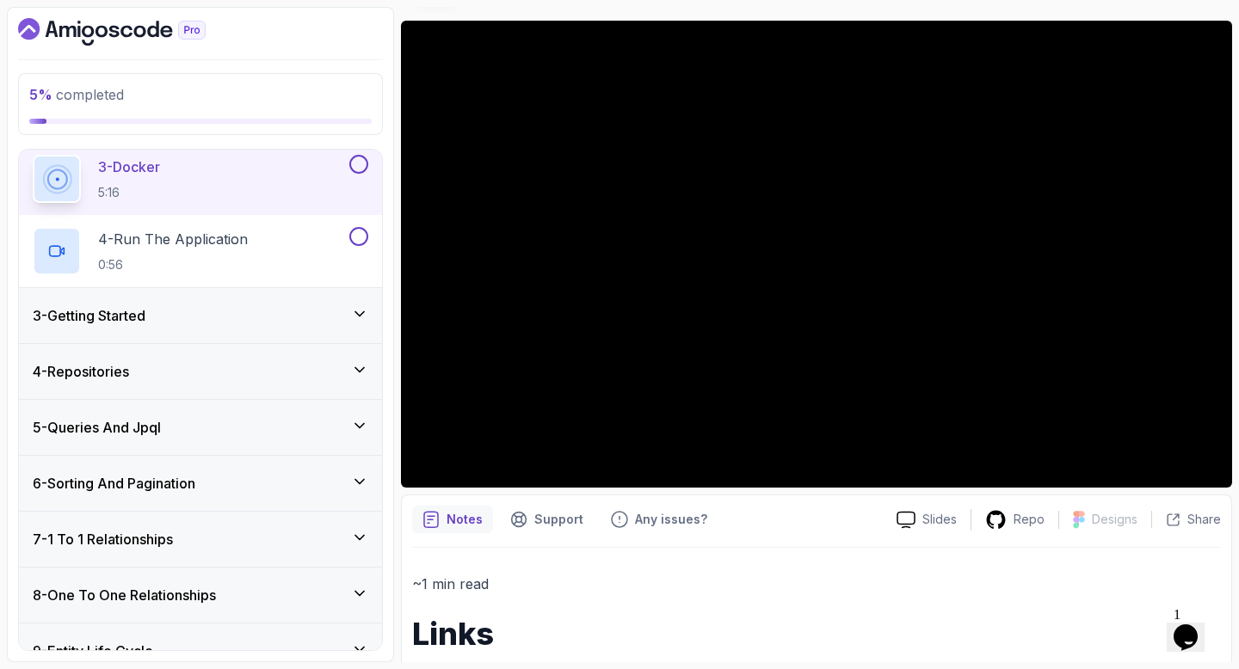
scroll to position [258, 0]
